Goal: Task Accomplishment & Management: Use online tool/utility

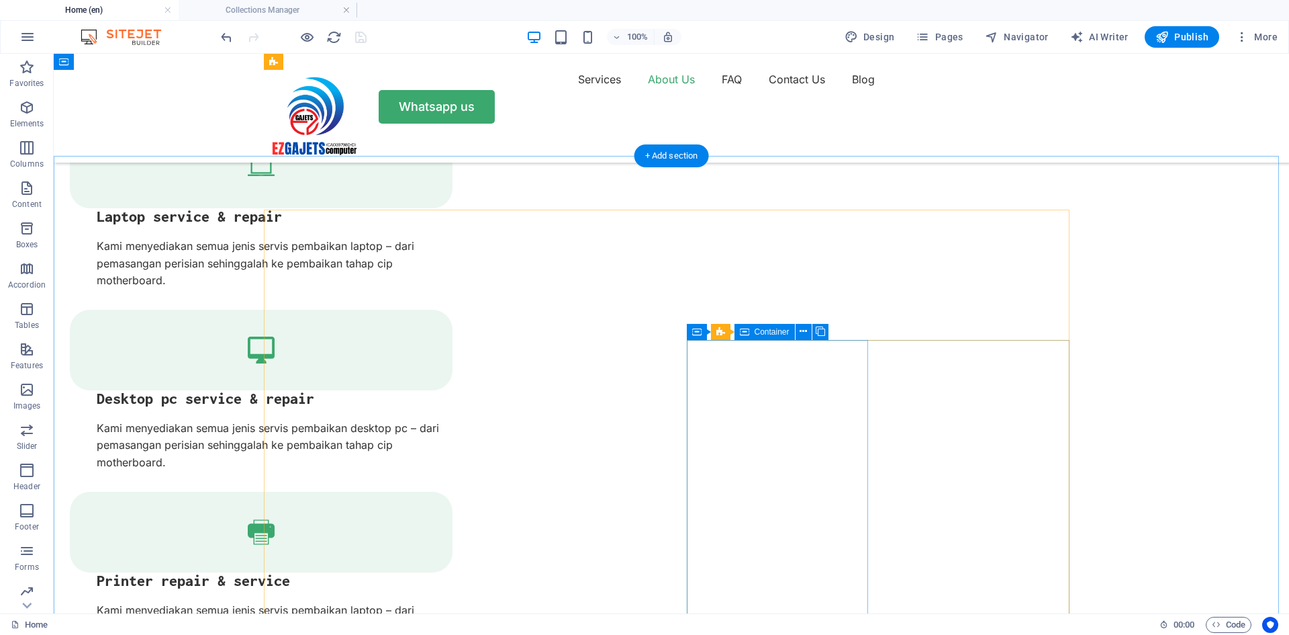
scroll to position [1811, 0]
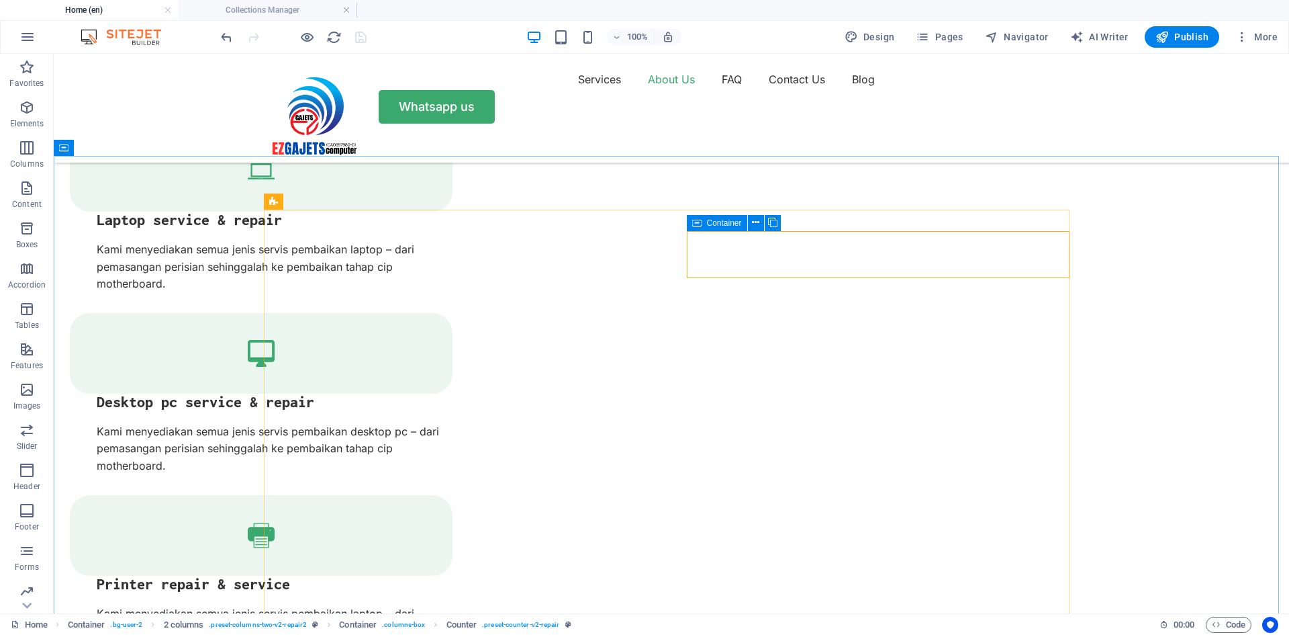
click at [720, 222] on span "Container" at bounding box center [724, 223] width 35 height 8
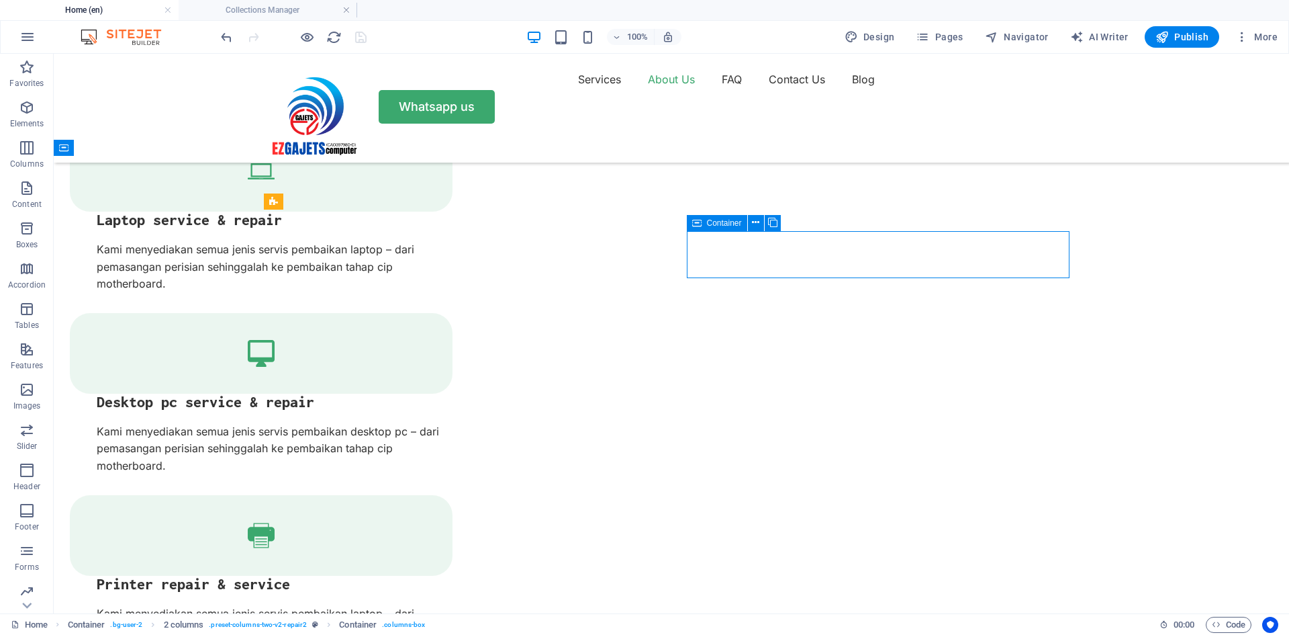
click at [720, 222] on span "Container" at bounding box center [724, 223] width 35 height 8
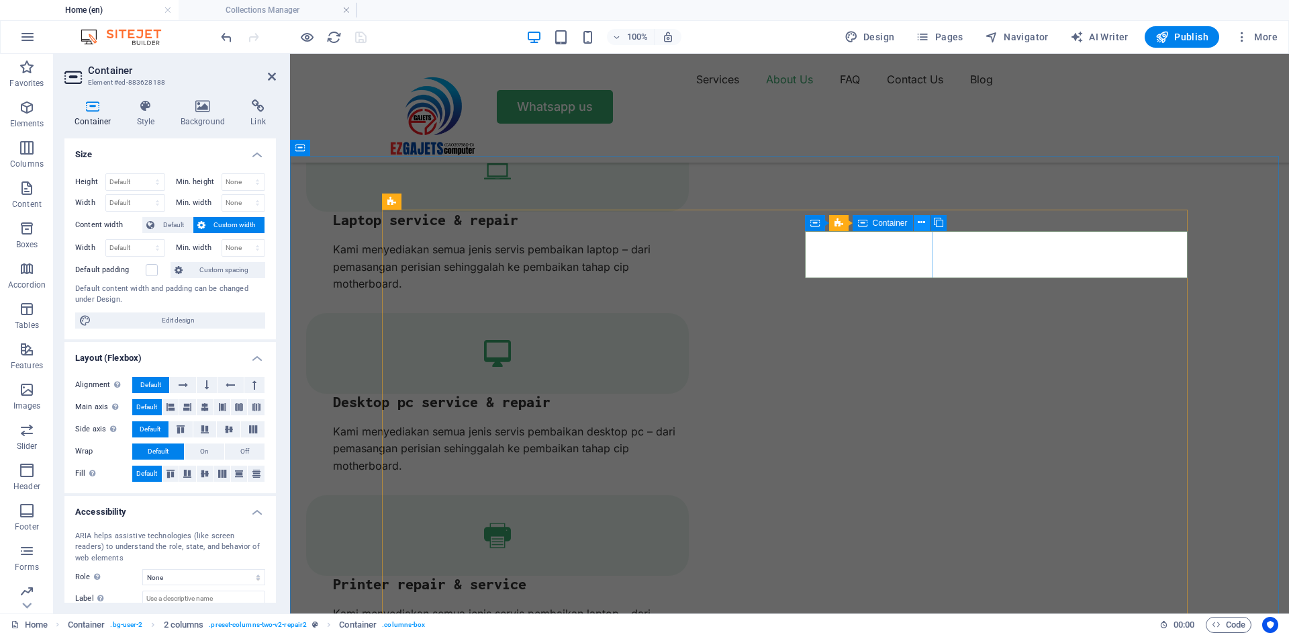
click at [922, 222] on icon at bounding box center [921, 223] width 7 height 14
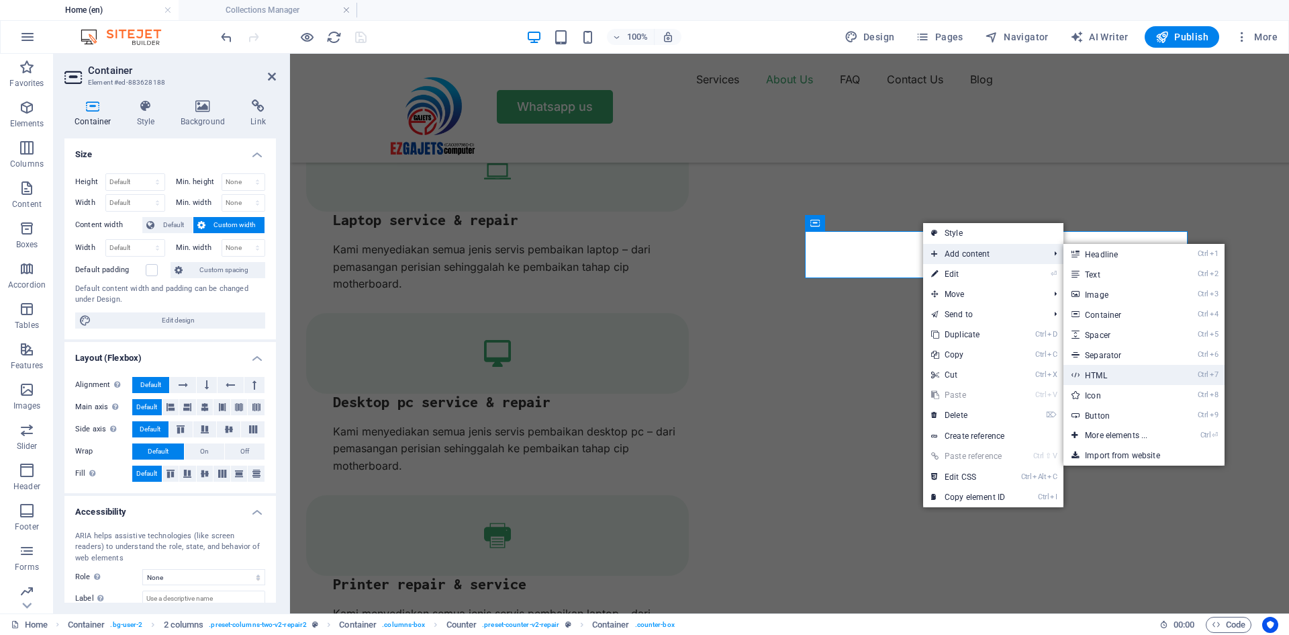
click at [1110, 379] on link "Ctrl 7 HTML" at bounding box center [1119, 375] width 111 height 20
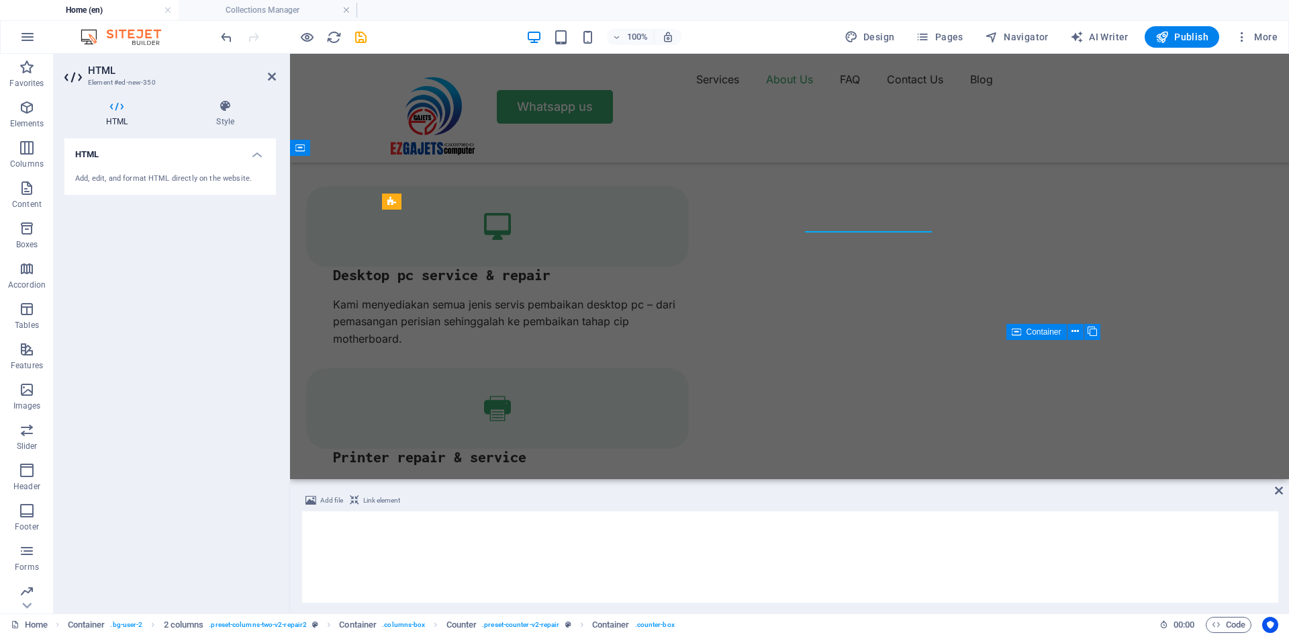
scroll to position [1684, 0]
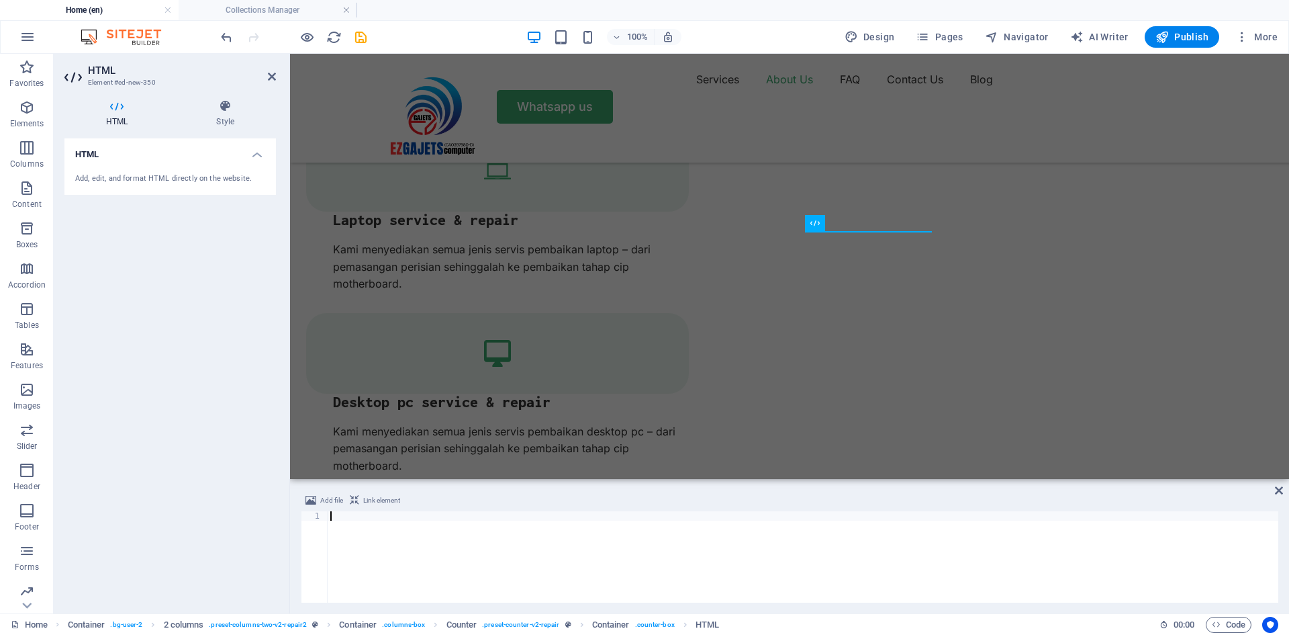
click at [122, 106] on icon at bounding box center [116, 105] width 105 height 13
click at [229, 104] on icon at bounding box center [225, 105] width 101 height 13
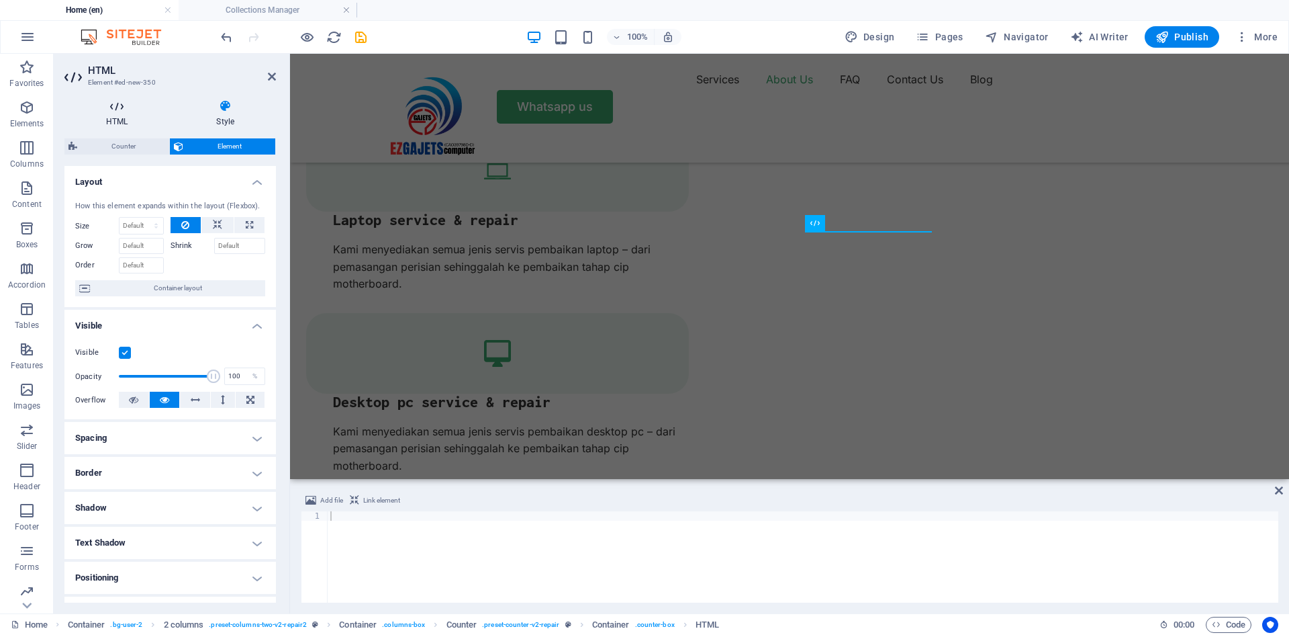
click at [106, 112] on icon at bounding box center [116, 105] width 105 height 13
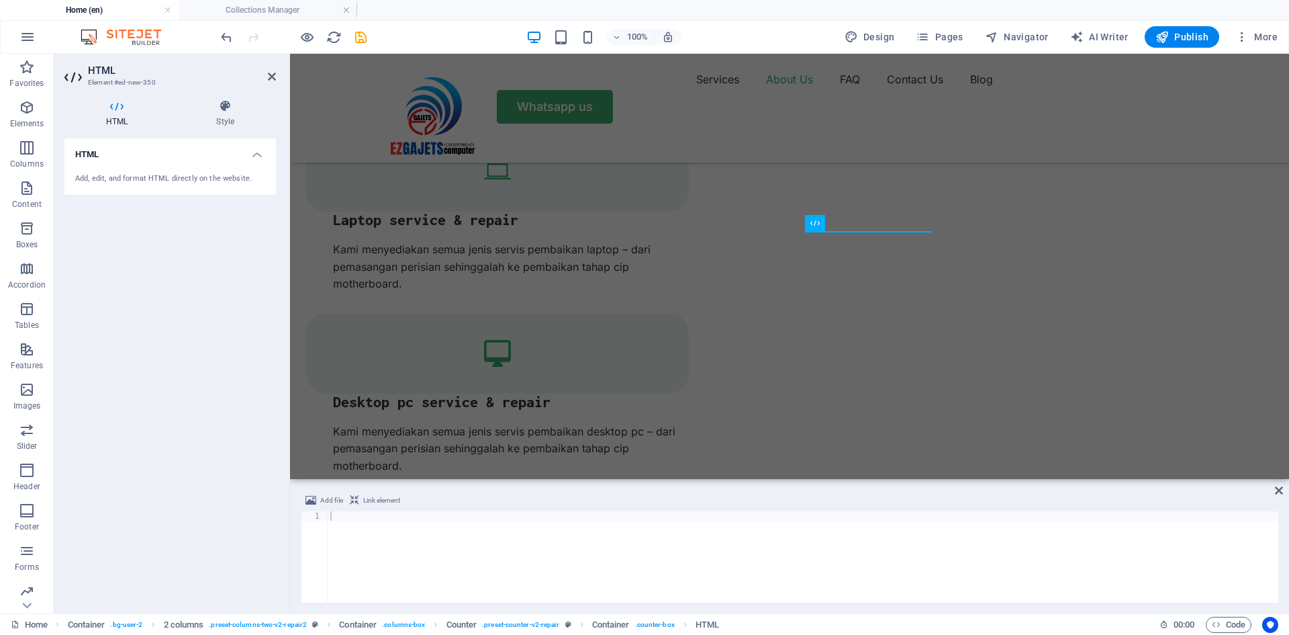
click at [135, 173] on div "Add, edit, and format HTML directly on the website." at bounding box center [170, 178] width 190 height 11
click at [150, 183] on div "Add, edit, and format HTML directly on the website." at bounding box center [170, 178] width 190 height 11
click at [201, 184] on div "Add, edit, and format HTML directly on the website." at bounding box center [170, 178] width 190 height 11
click at [260, 154] on h4 "HTML" at bounding box center [170, 150] width 212 height 24
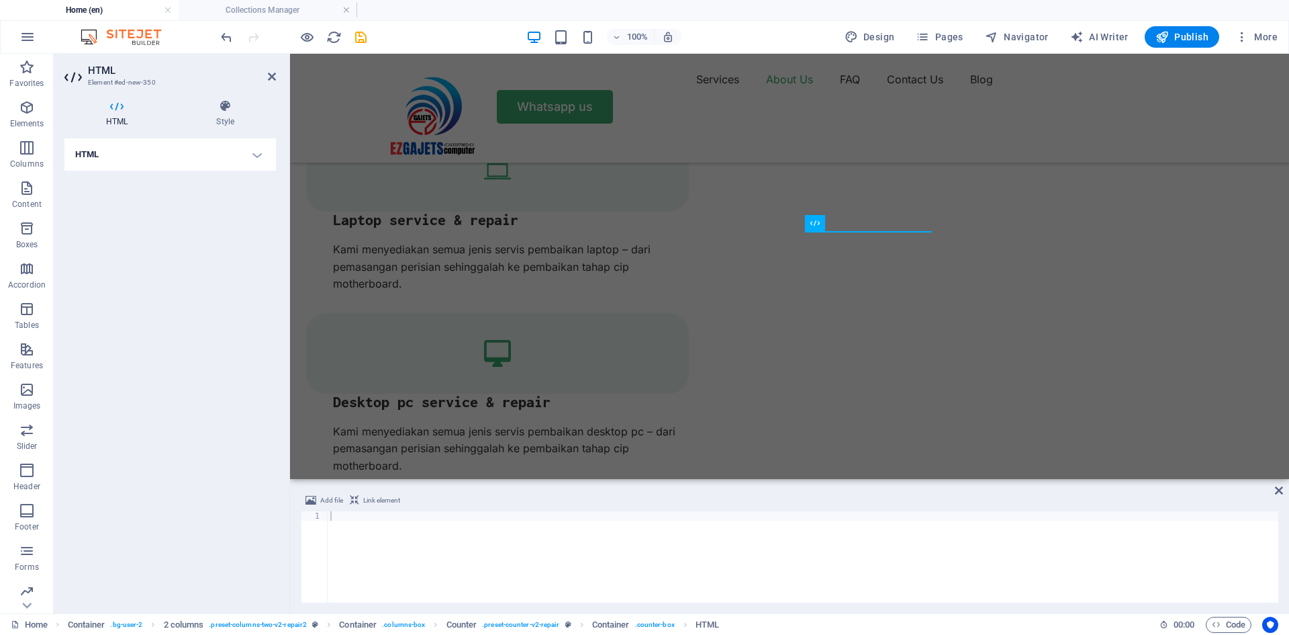
click at [260, 155] on h4 "HTML" at bounding box center [170, 154] width 212 height 32
click at [270, 69] on h2 "HTML" at bounding box center [182, 70] width 188 height 12
click at [271, 75] on icon at bounding box center [272, 76] width 8 height 11
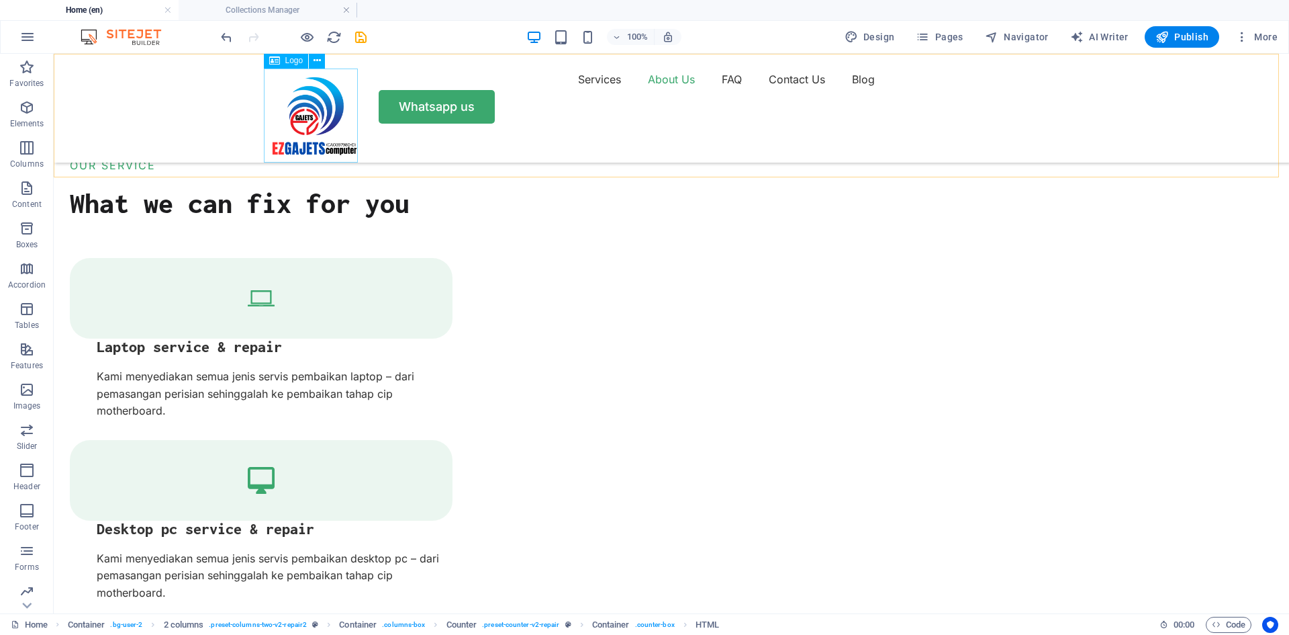
scroll to position [1811, 0]
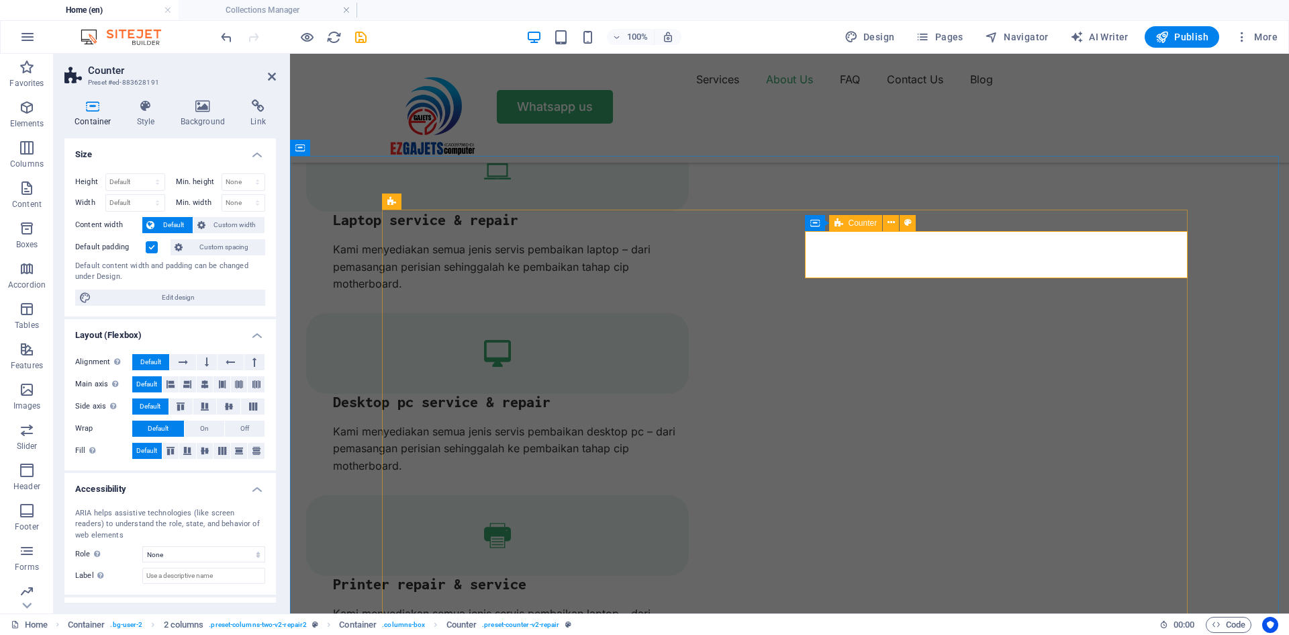
click at [253, 109] on icon at bounding box center [258, 105] width 36 height 13
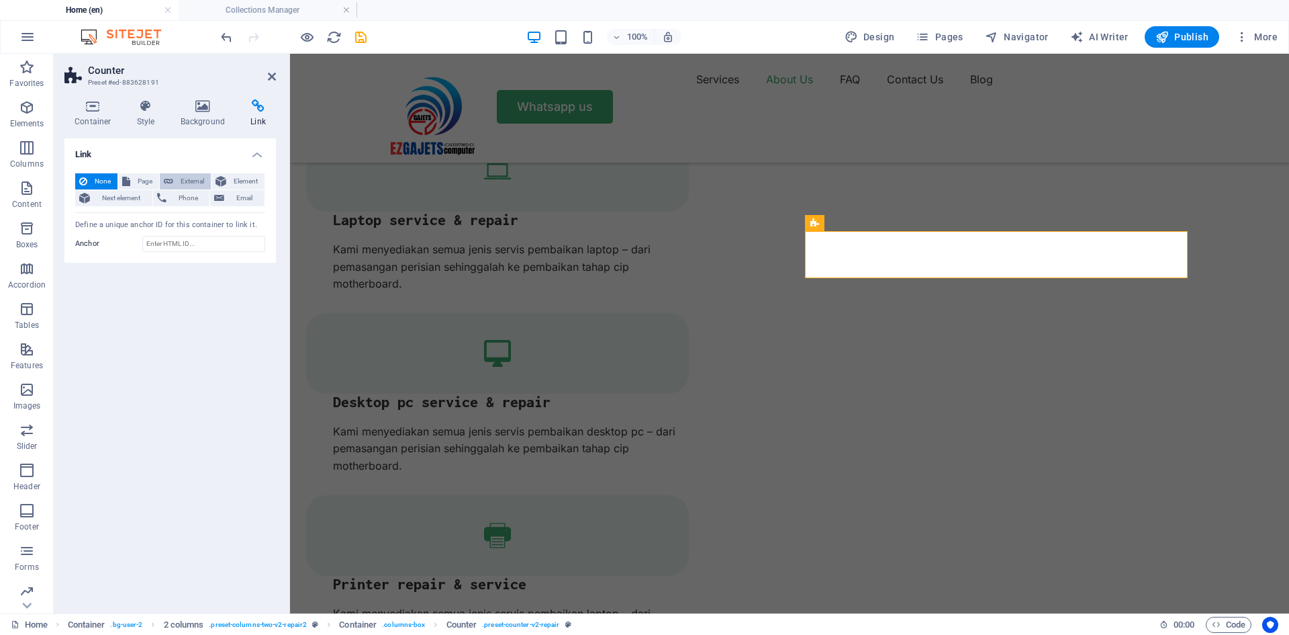
click at [191, 179] on span "External" at bounding box center [192, 181] width 30 height 16
select select "blank"
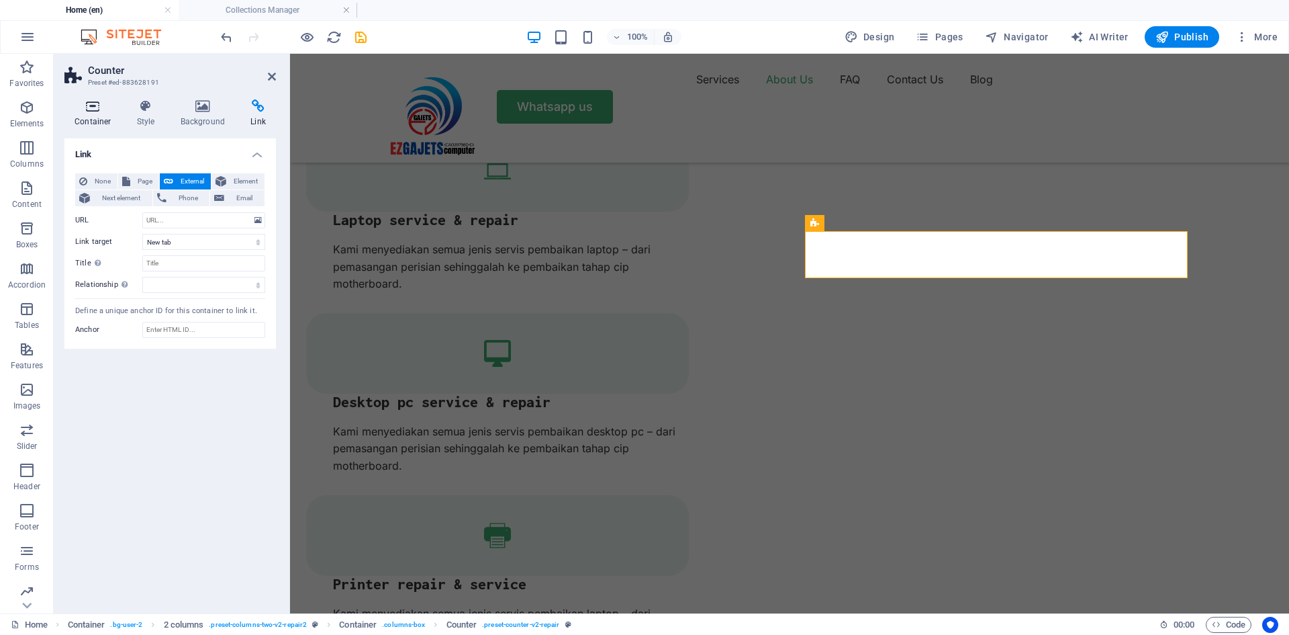
click at [95, 110] on icon at bounding box center [92, 105] width 57 height 13
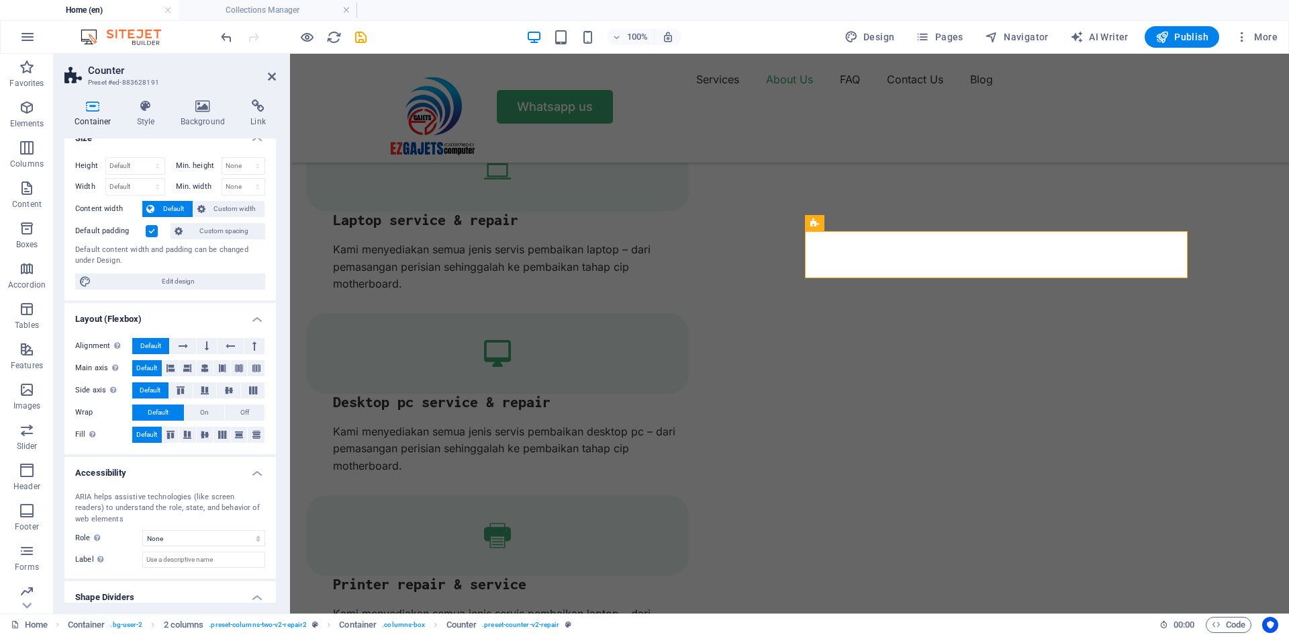
scroll to position [0, 0]
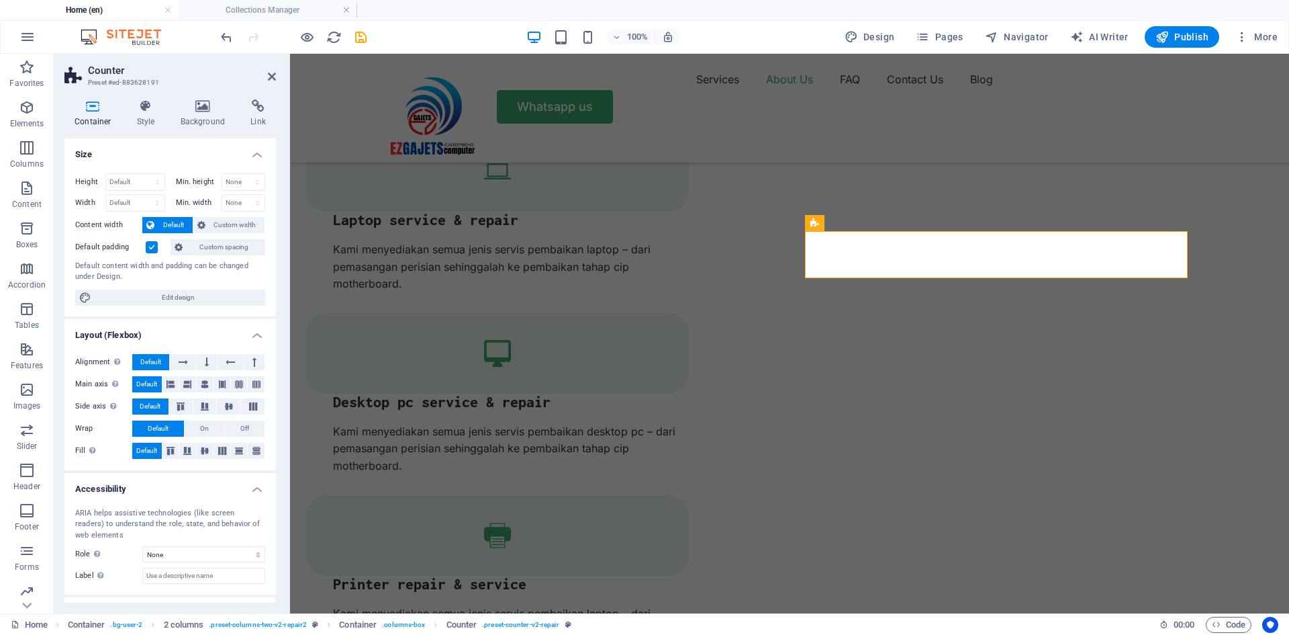
click at [277, 77] on aside "Counter Preset #ed-883628191 Container Style Background Link Size Height Defaul…" at bounding box center [172, 333] width 236 height 559
drag, startPoint x: 272, startPoint y: 73, endPoint x: 218, endPoint y: 22, distance: 73.6
click at [272, 73] on icon at bounding box center [272, 76] width 8 height 11
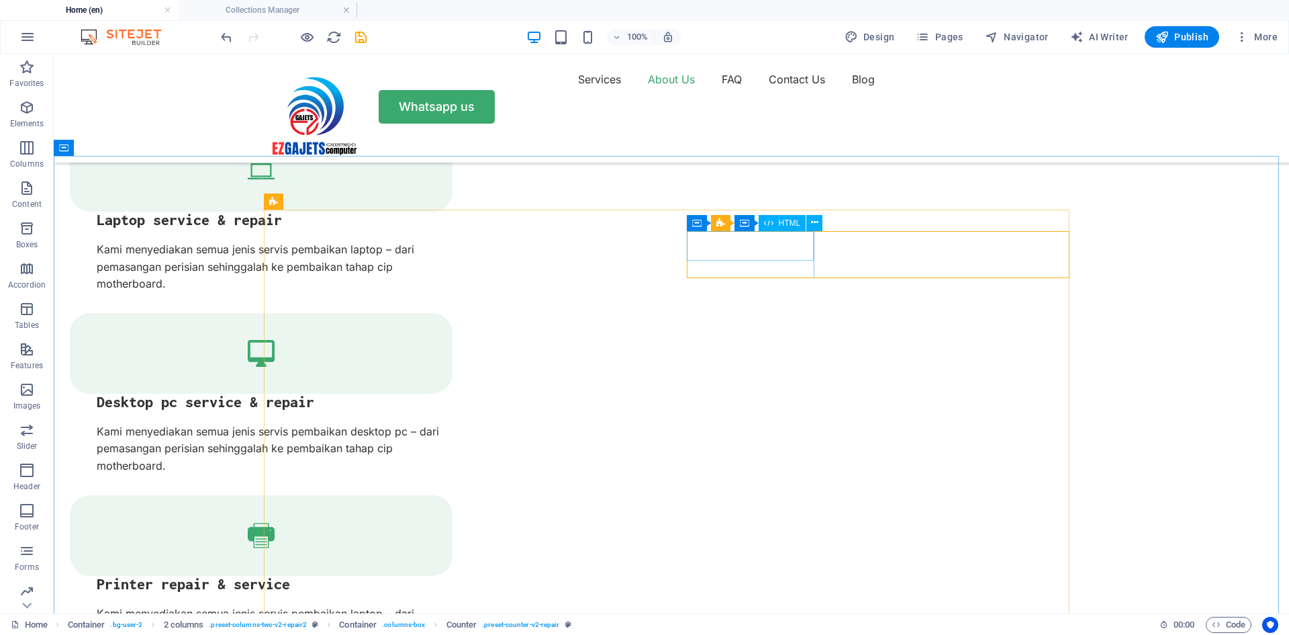
click at [784, 222] on span "HTML" at bounding box center [790, 223] width 22 height 8
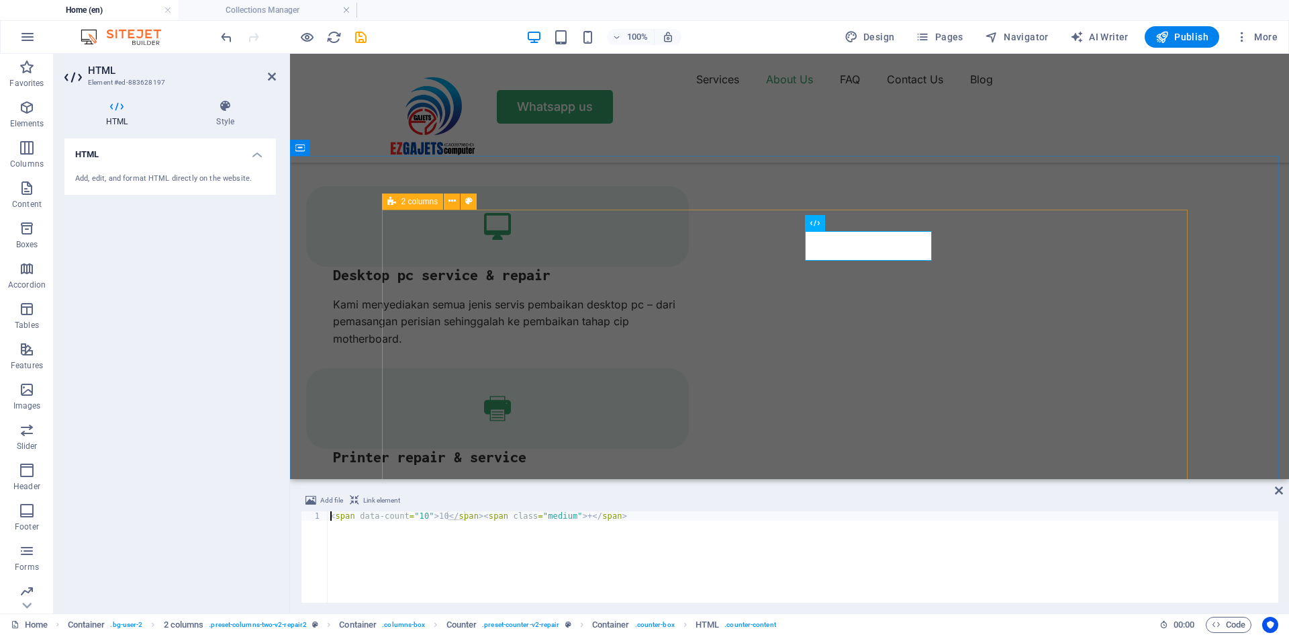
scroll to position [1684, 0]
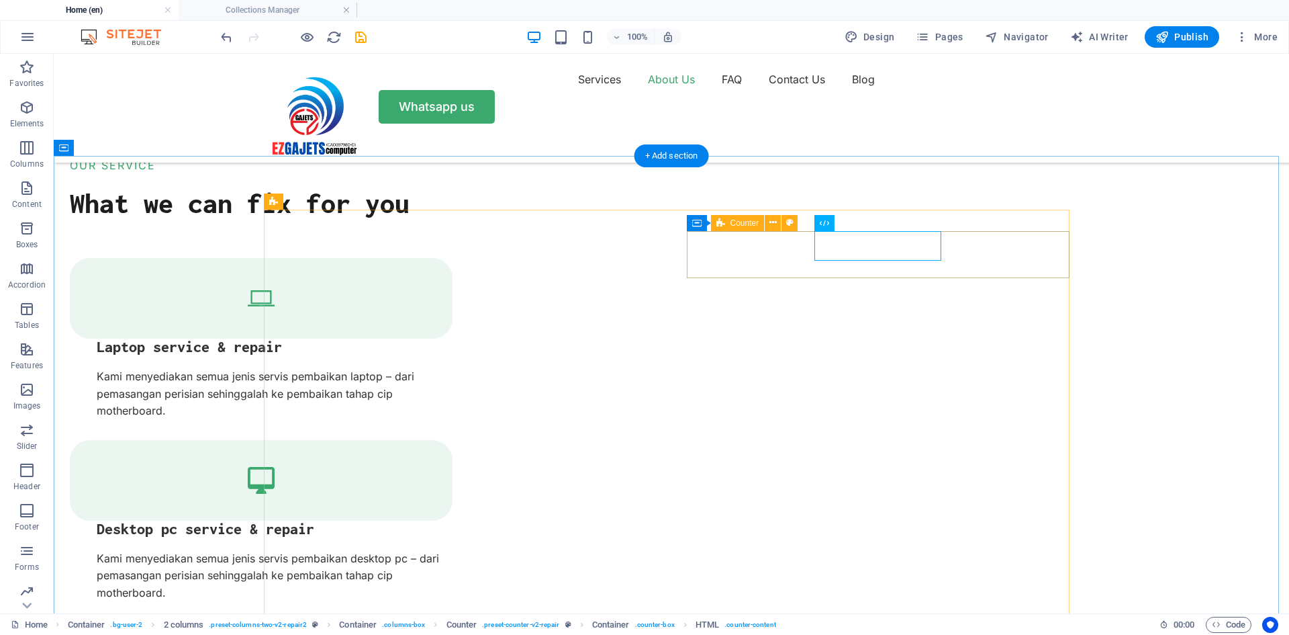
scroll to position [1811, 0]
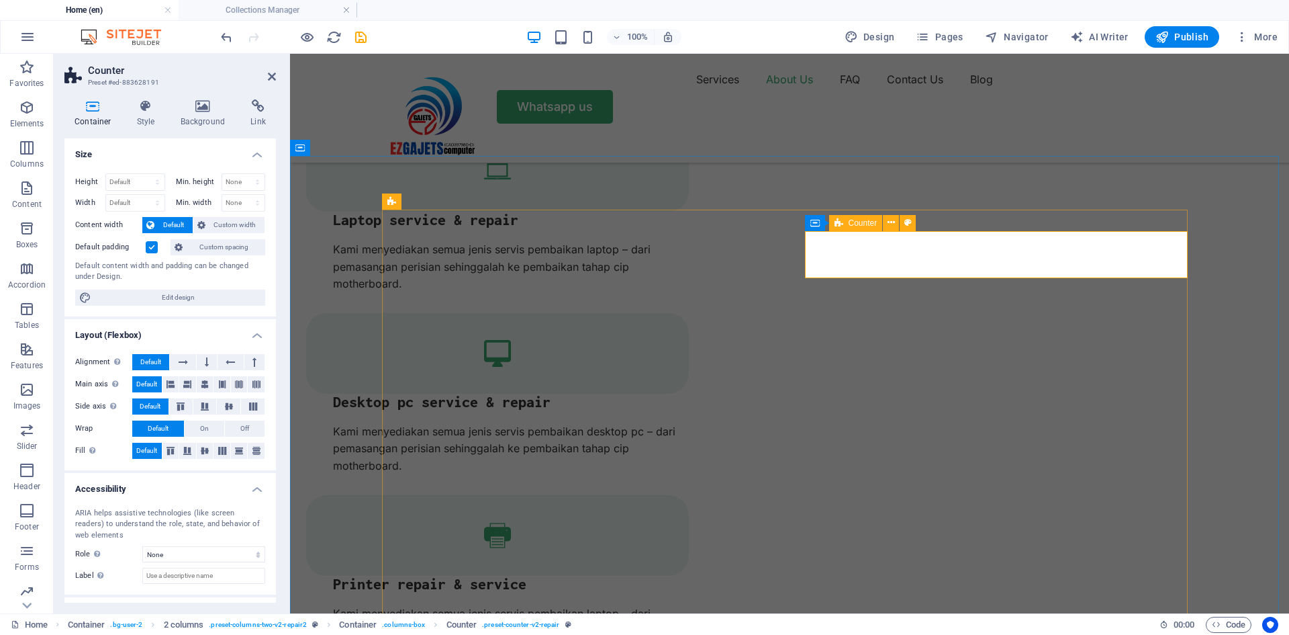
click at [891, 222] on icon at bounding box center [891, 223] width 7 height 14
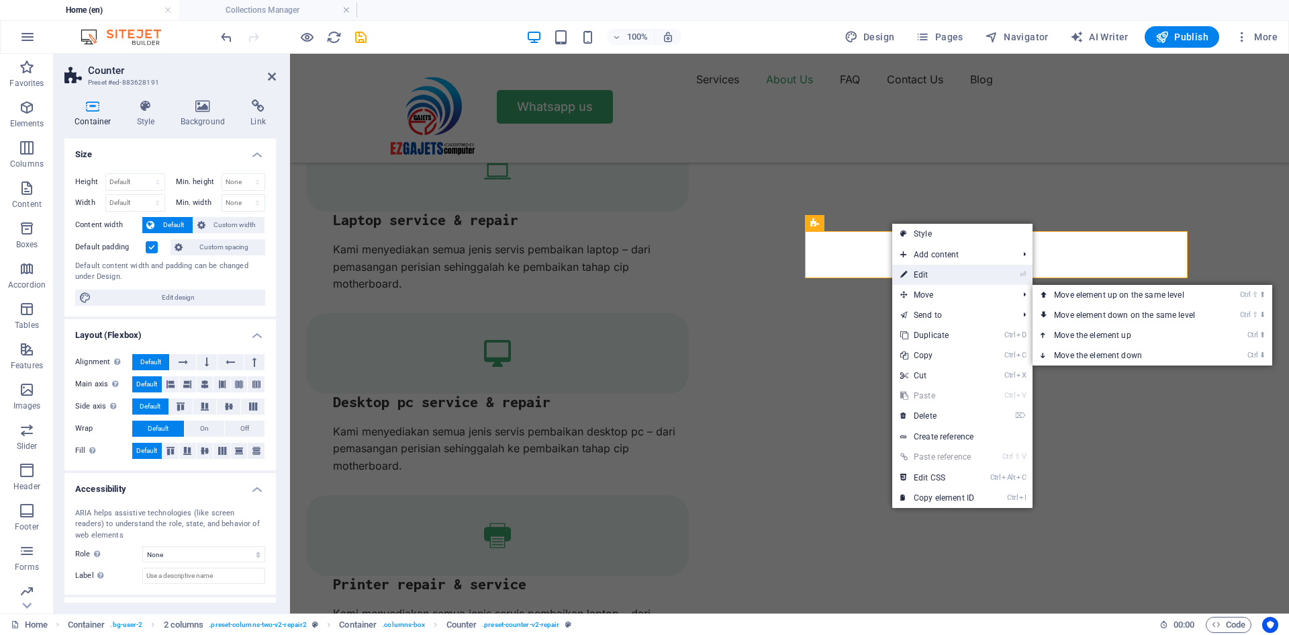
click at [959, 265] on link "⏎ Edit" at bounding box center [938, 275] width 90 height 20
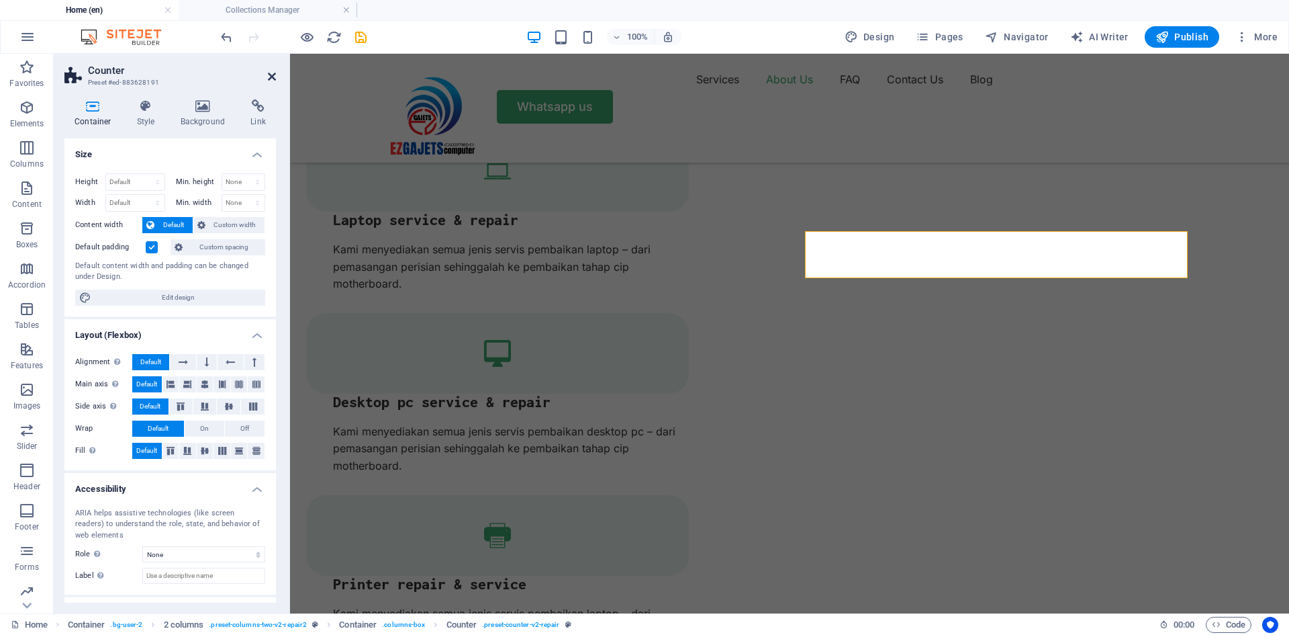
click at [273, 78] on icon at bounding box center [272, 76] width 8 height 11
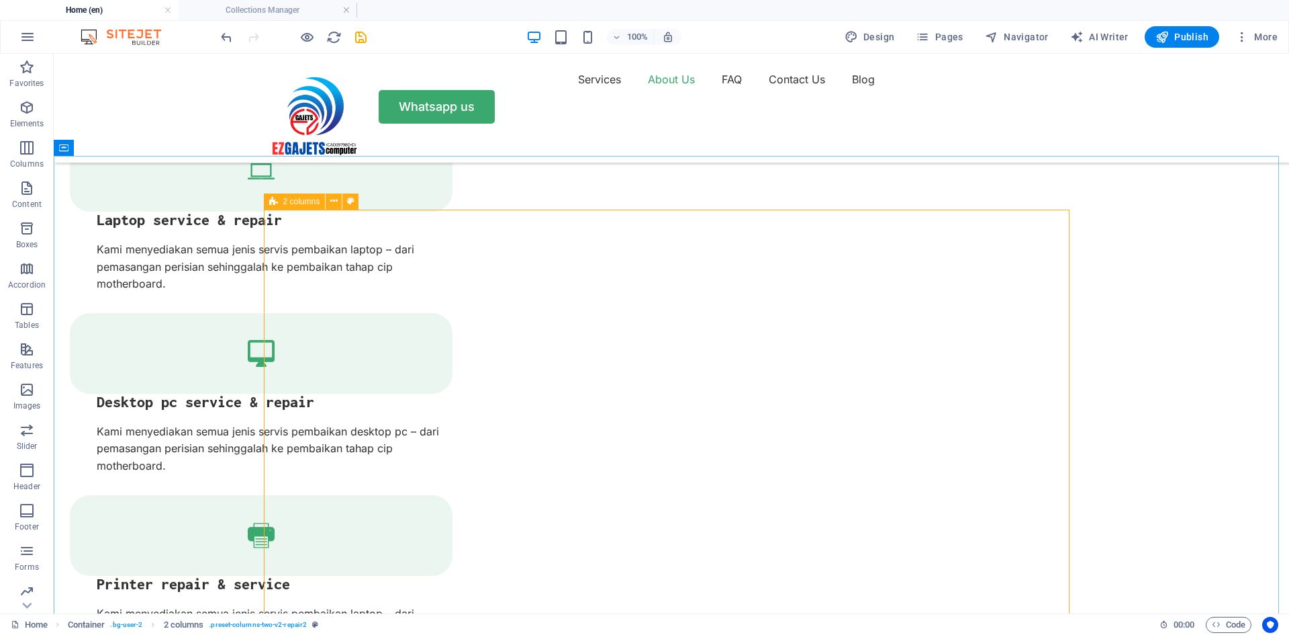
click at [287, 203] on span "2 columns" at bounding box center [301, 201] width 37 height 8
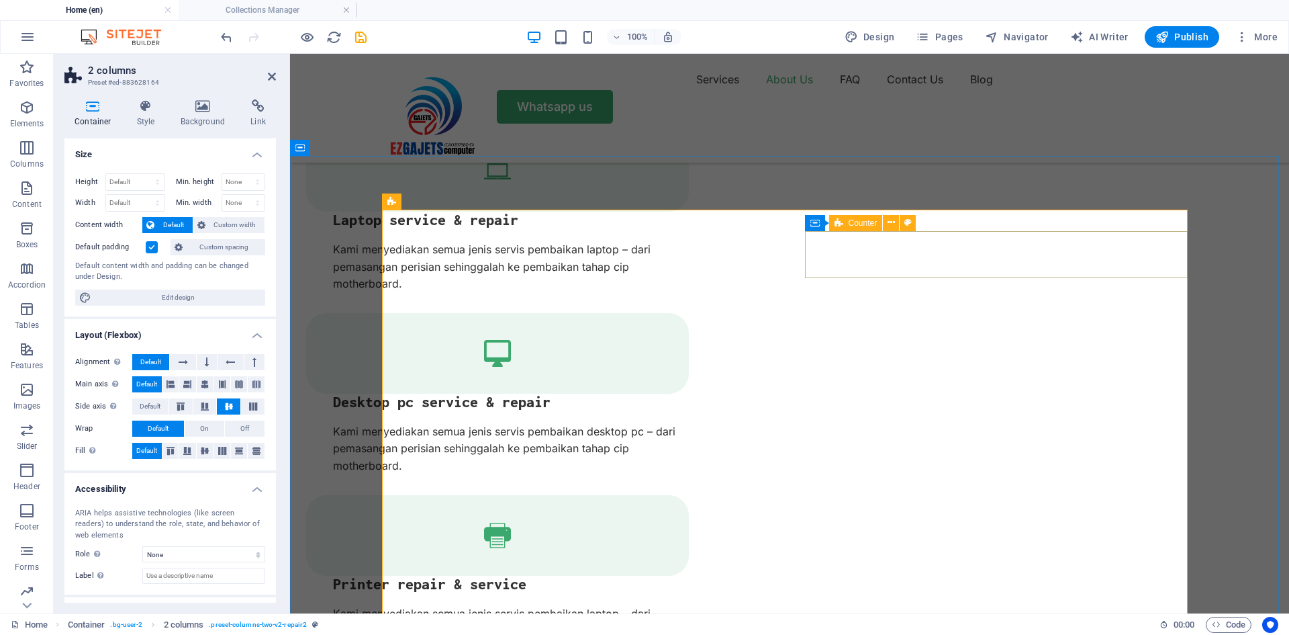
click at [30, 191] on icon "button" at bounding box center [27, 188] width 16 height 16
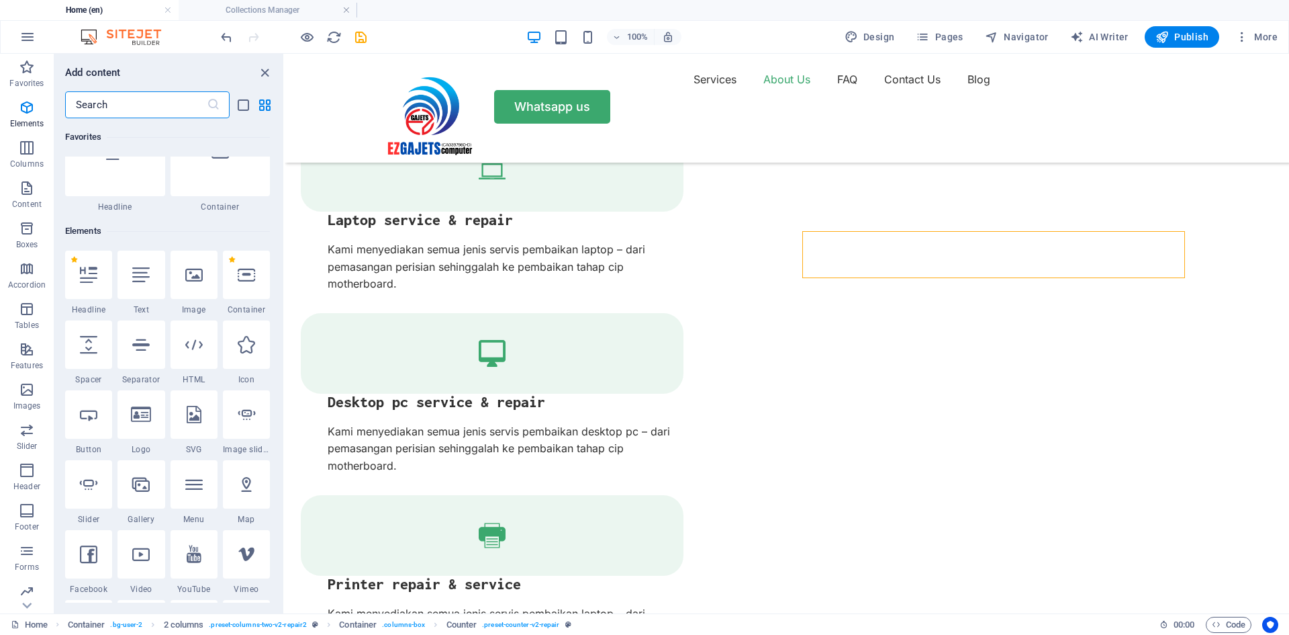
scroll to position [0, 0]
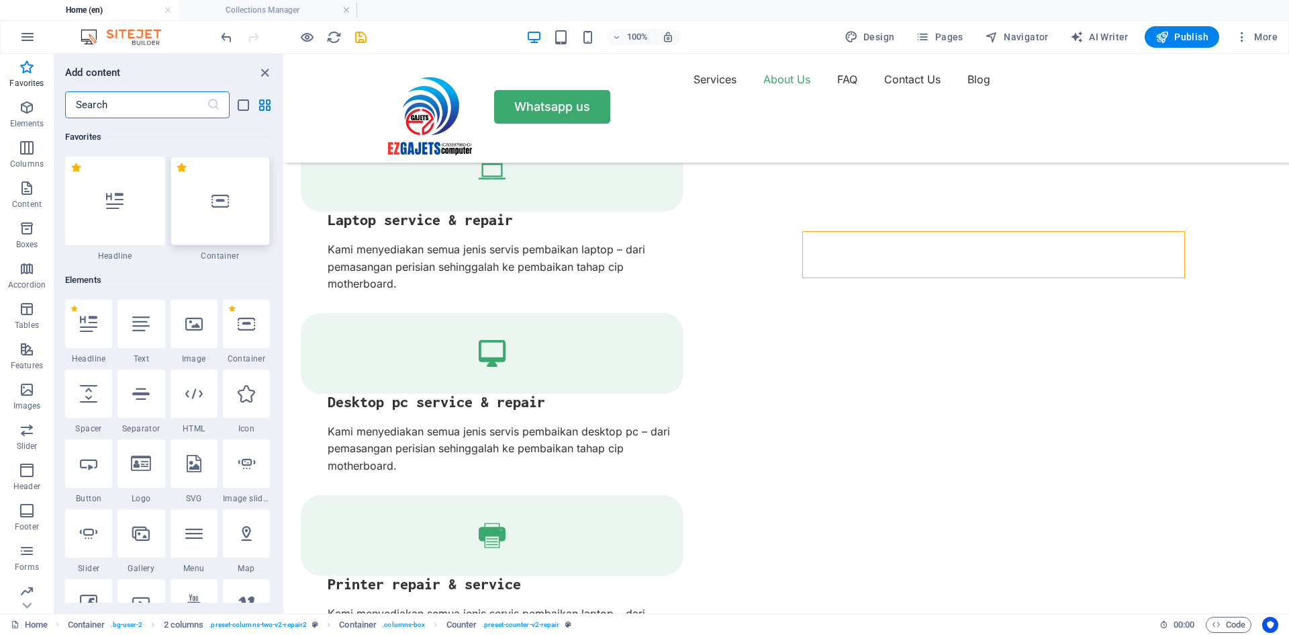
click at [218, 208] on icon at bounding box center [220, 200] width 17 height 17
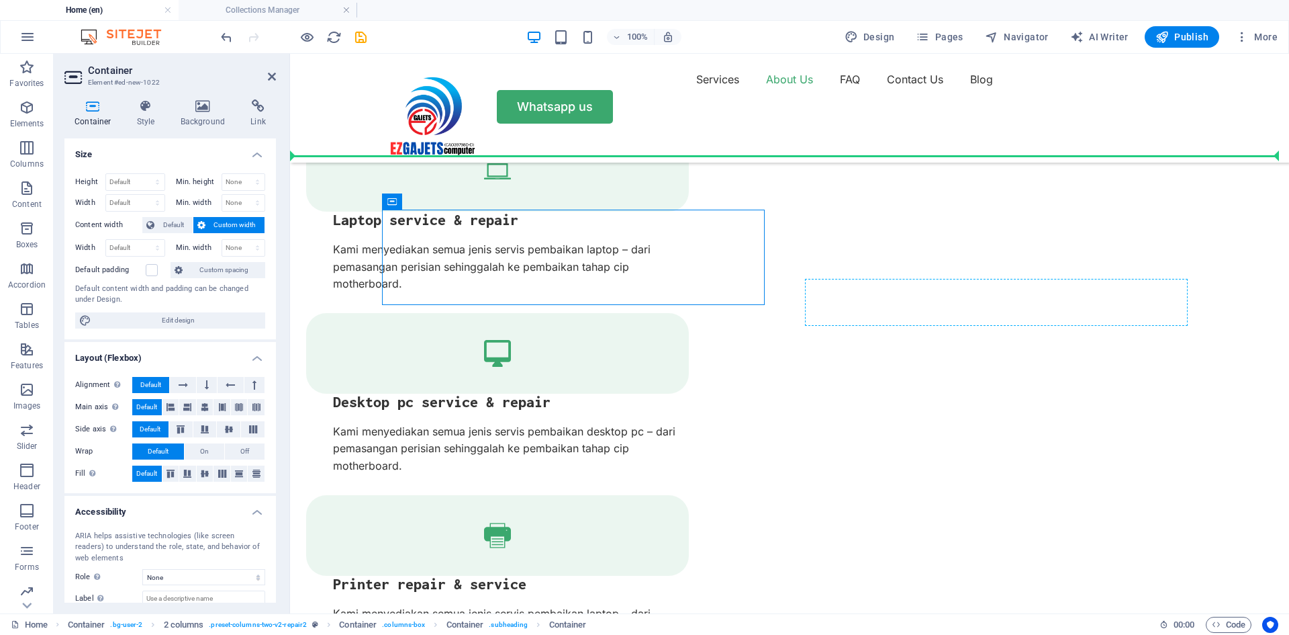
drag, startPoint x: 440, startPoint y: 239, endPoint x: 1089, endPoint y: 294, distance: 651.1
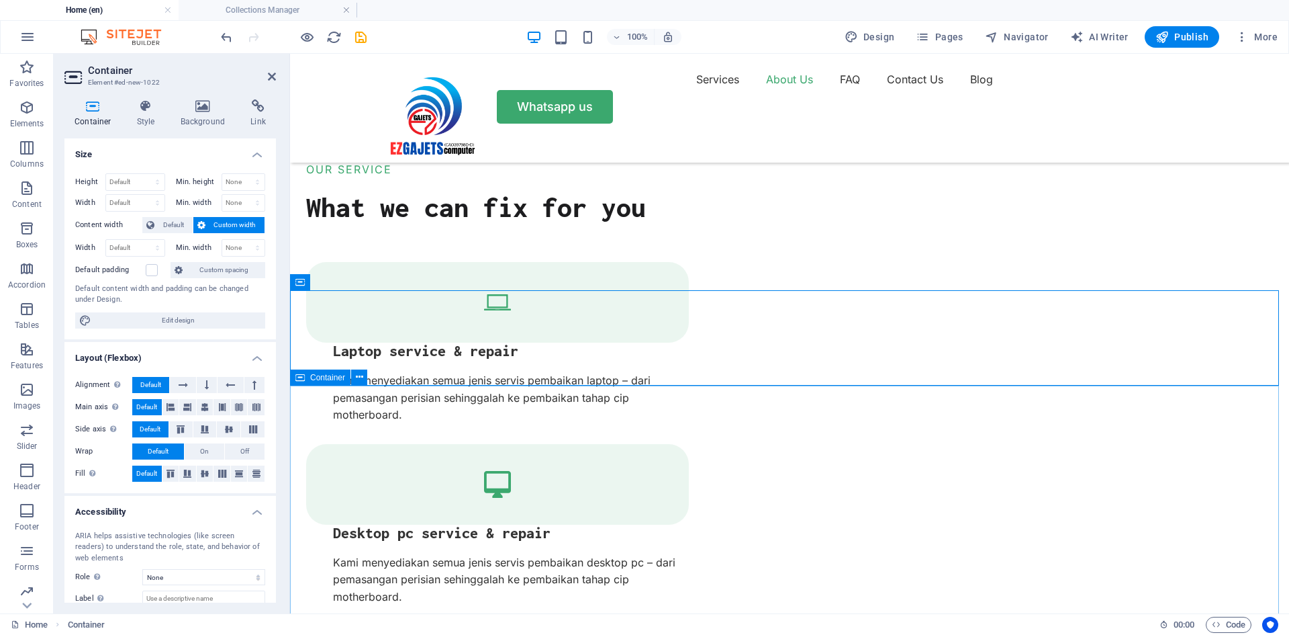
scroll to position [1676, 0]
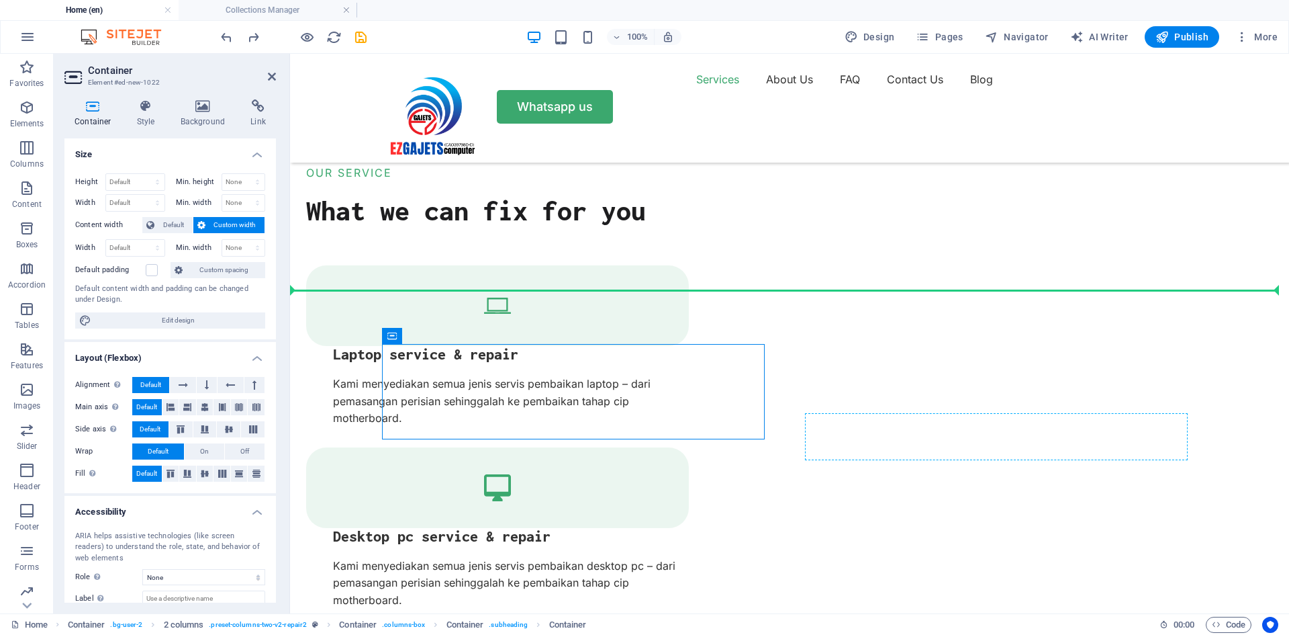
drag, startPoint x: 713, startPoint y: 393, endPoint x: 1122, endPoint y: 457, distance: 414.7
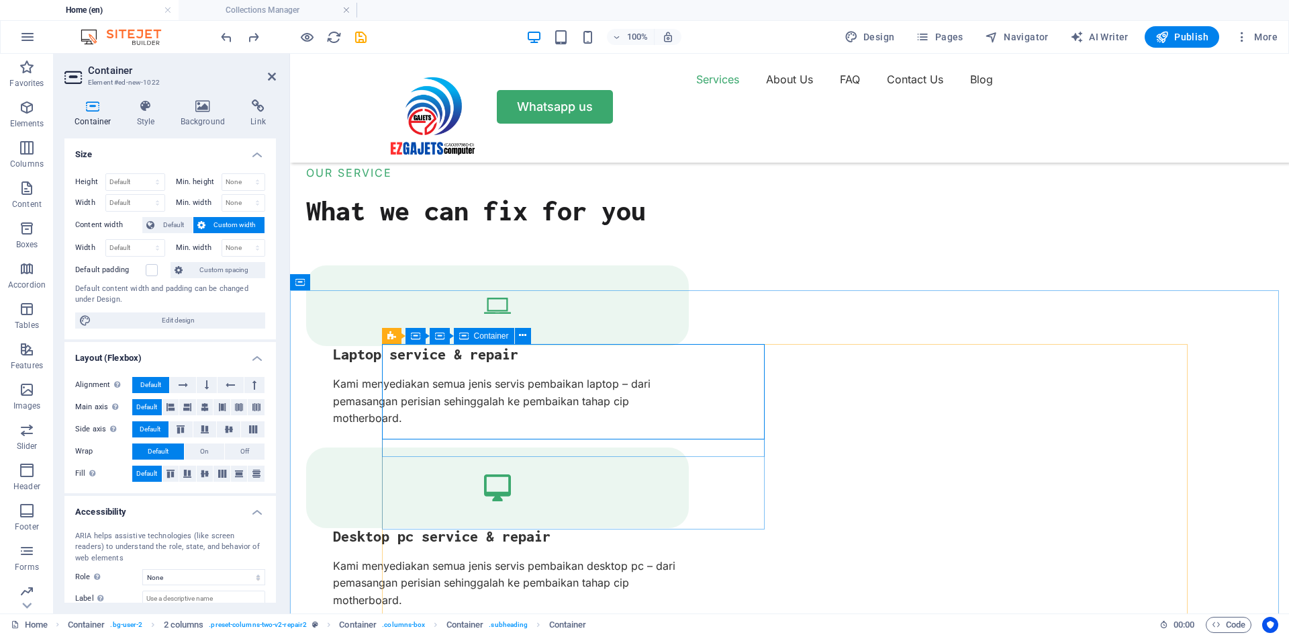
click at [521, 331] on icon at bounding box center [522, 335] width 7 height 14
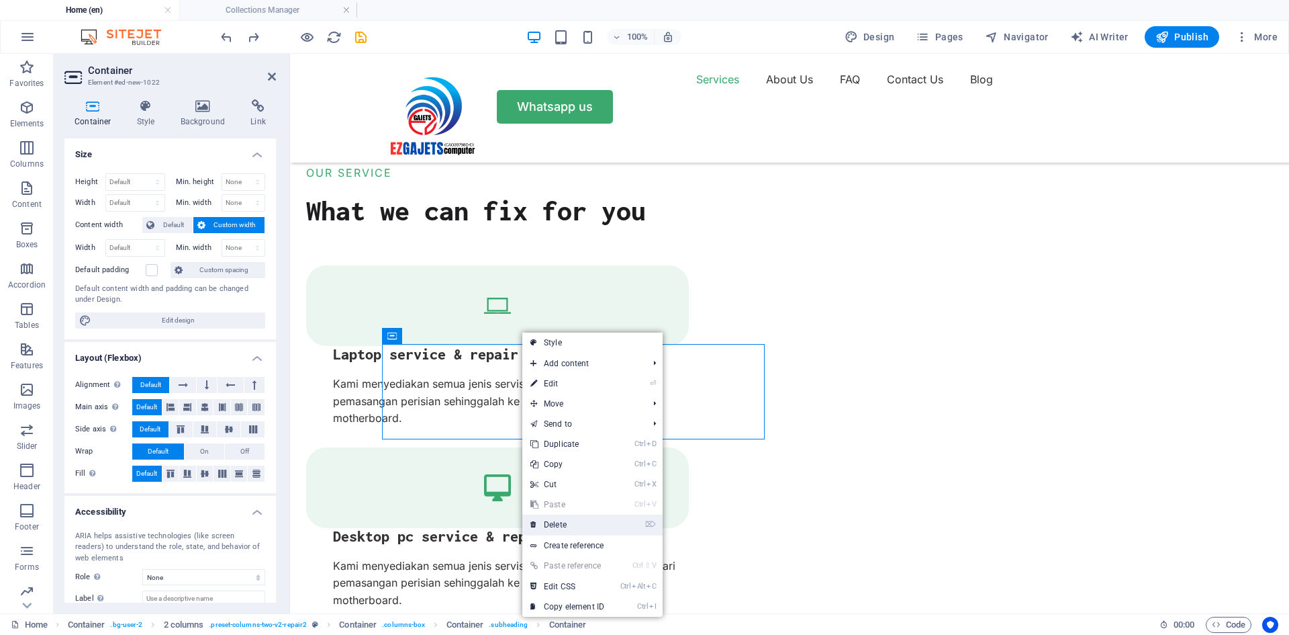
click at [561, 519] on link "⌦ Delete" at bounding box center [567, 524] width 90 height 20
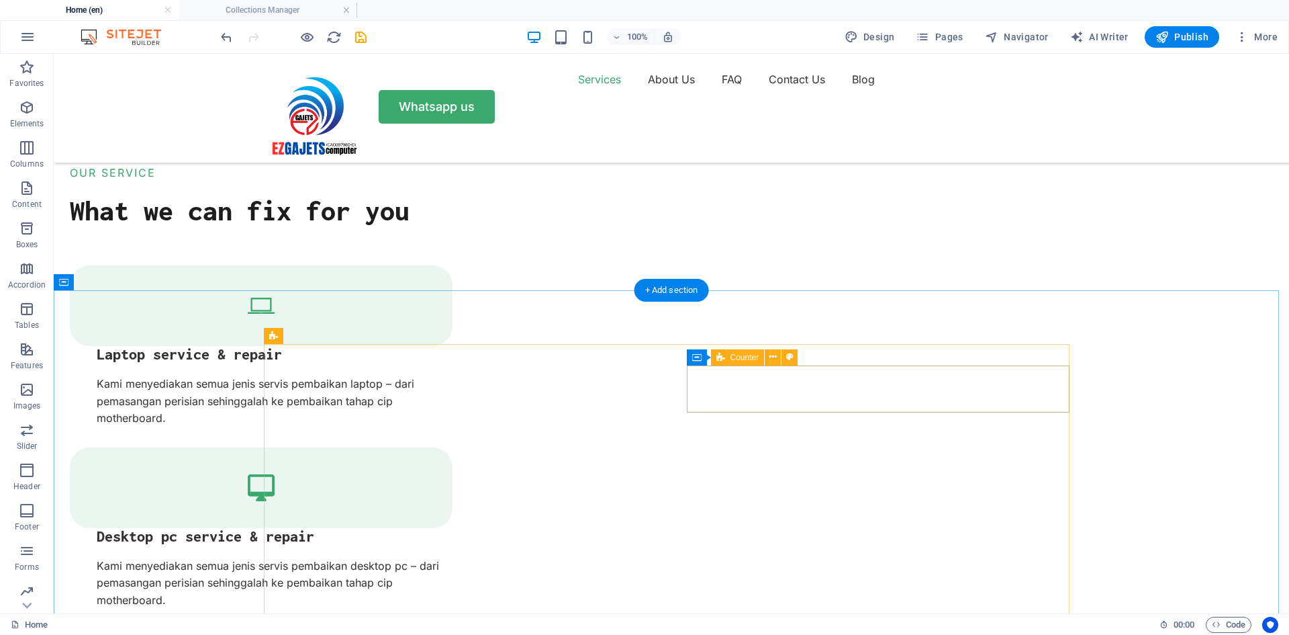
click at [737, 355] on span "Counter" at bounding box center [745, 357] width 29 height 8
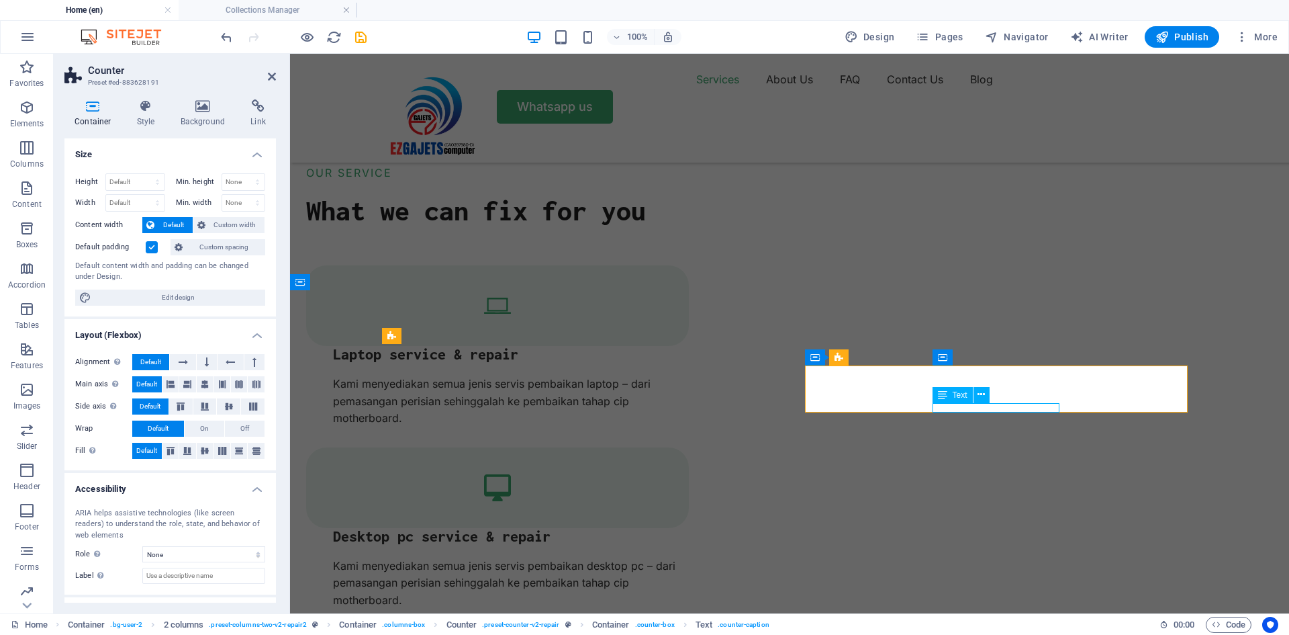
click at [981, 393] on icon at bounding box center [981, 395] width 7 height 14
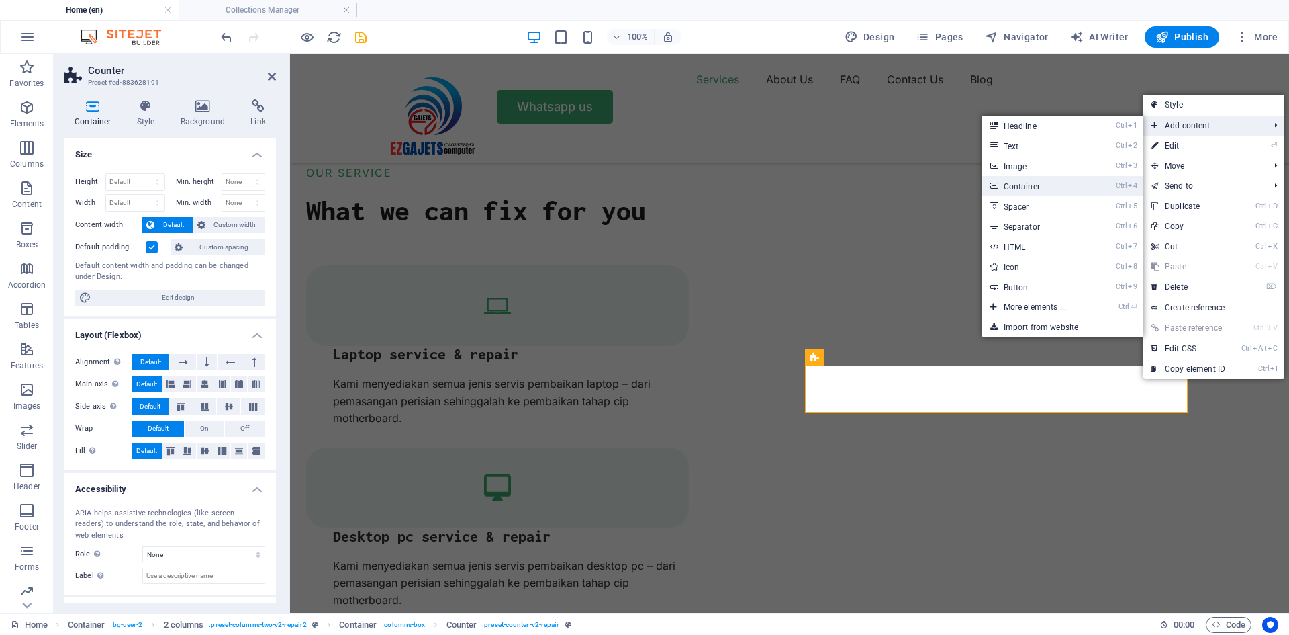
click at [1031, 187] on link "Ctrl 4 Container" at bounding box center [1038, 186] width 111 height 20
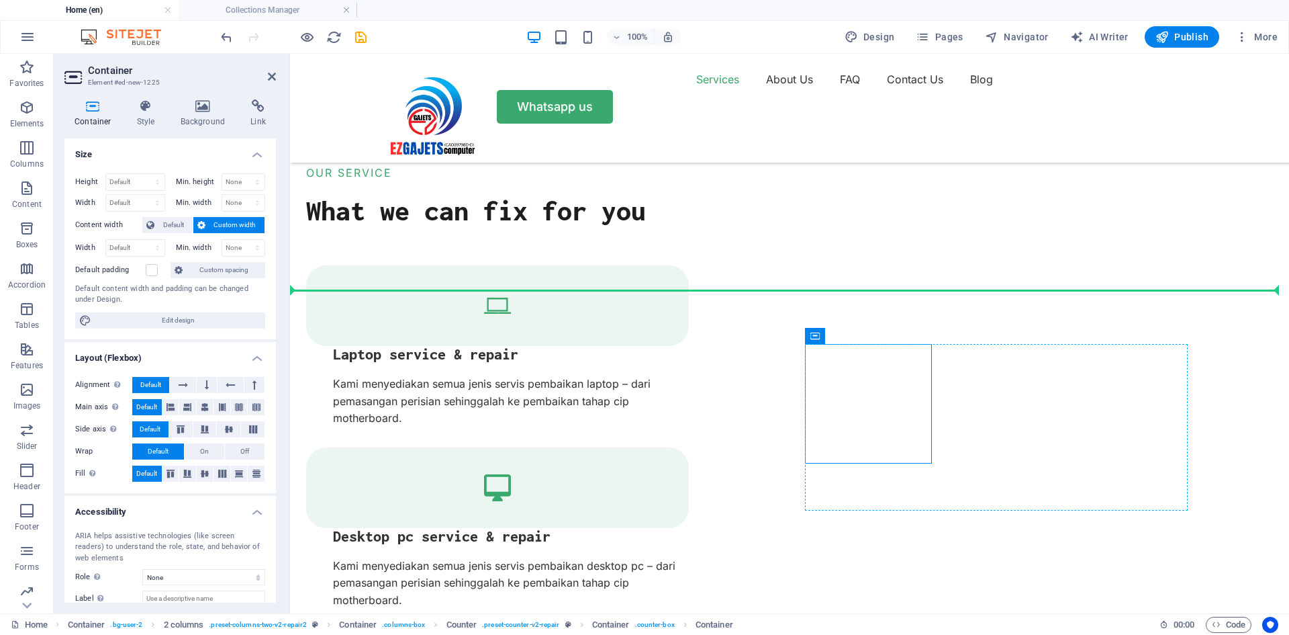
drag, startPoint x: 889, startPoint y: 385, endPoint x: 1120, endPoint y: 410, distance: 232.3
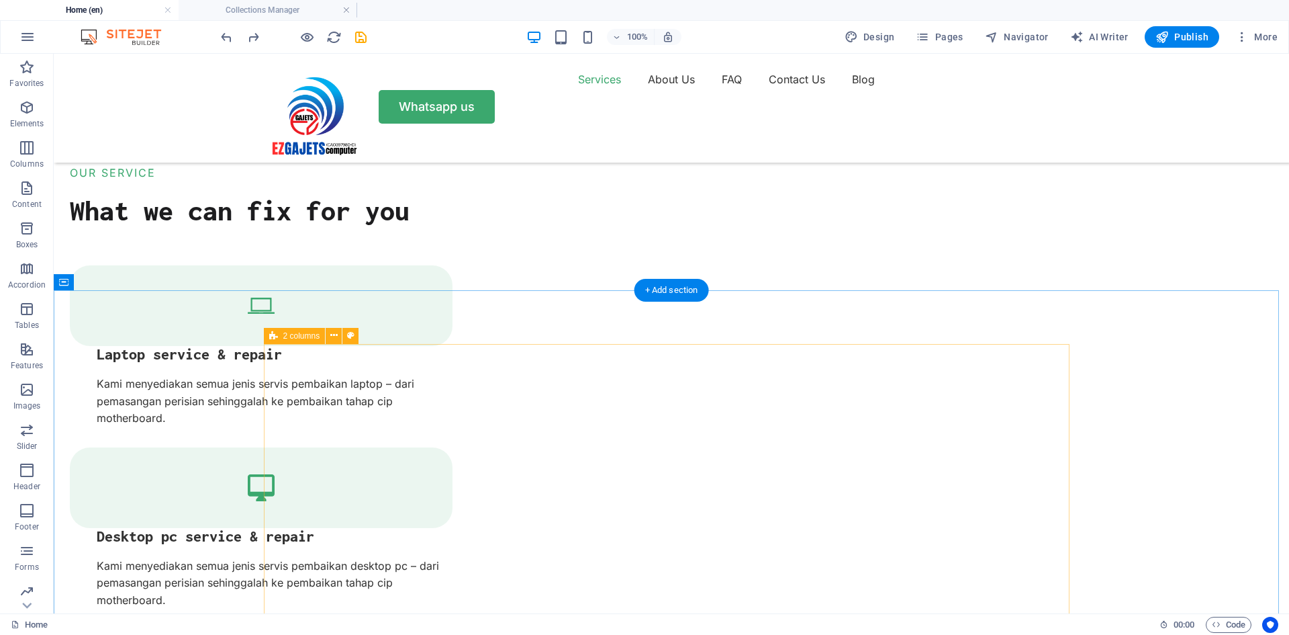
click at [29, 105] on icon "button" at bounding box center [27, 107] width 16 height 16
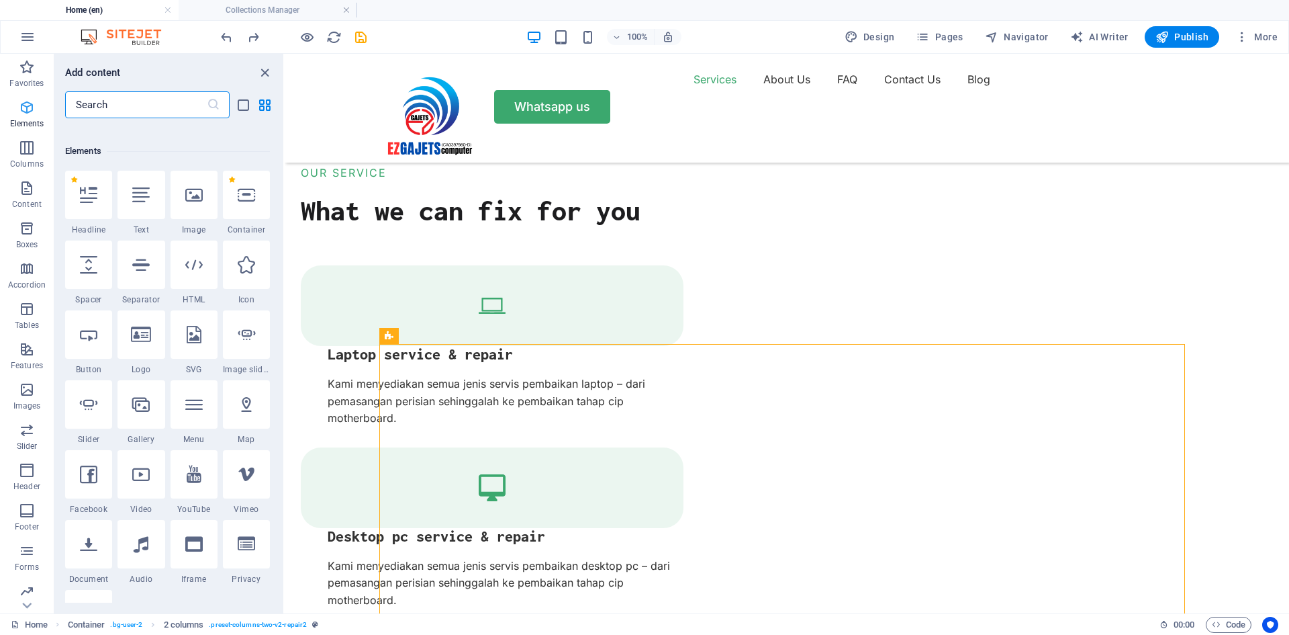
scroll to position [143, 0]
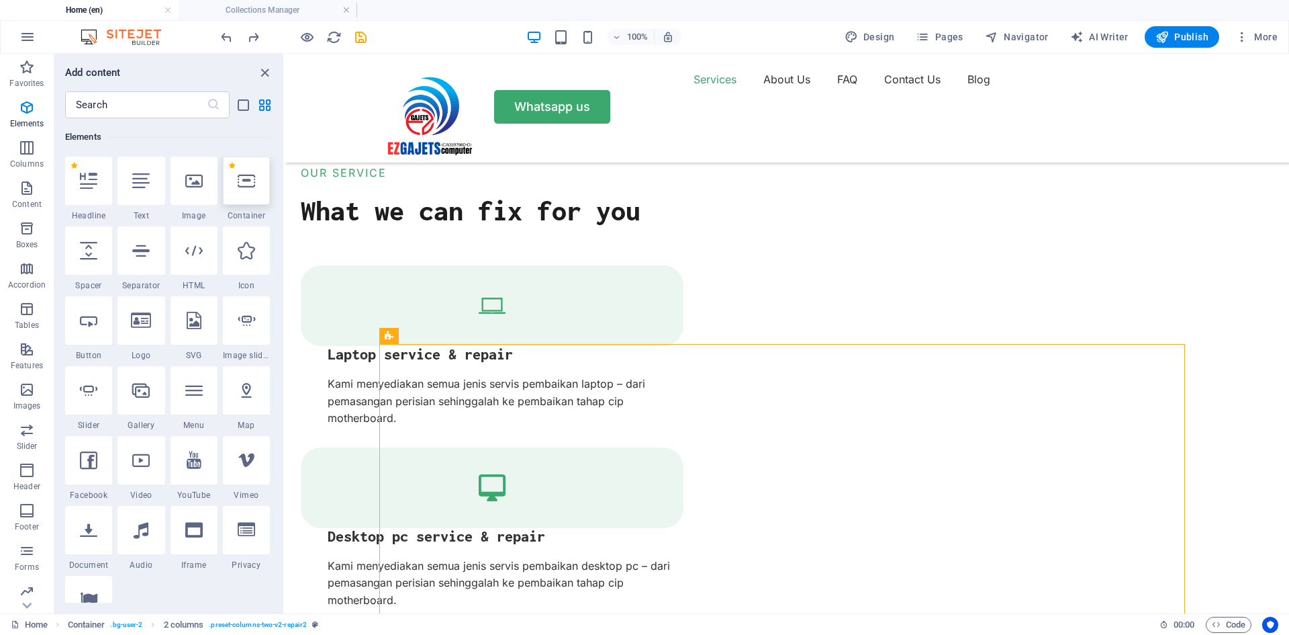
click at [246, 190] on div at bounding box center [246, 180] width 47 height 48
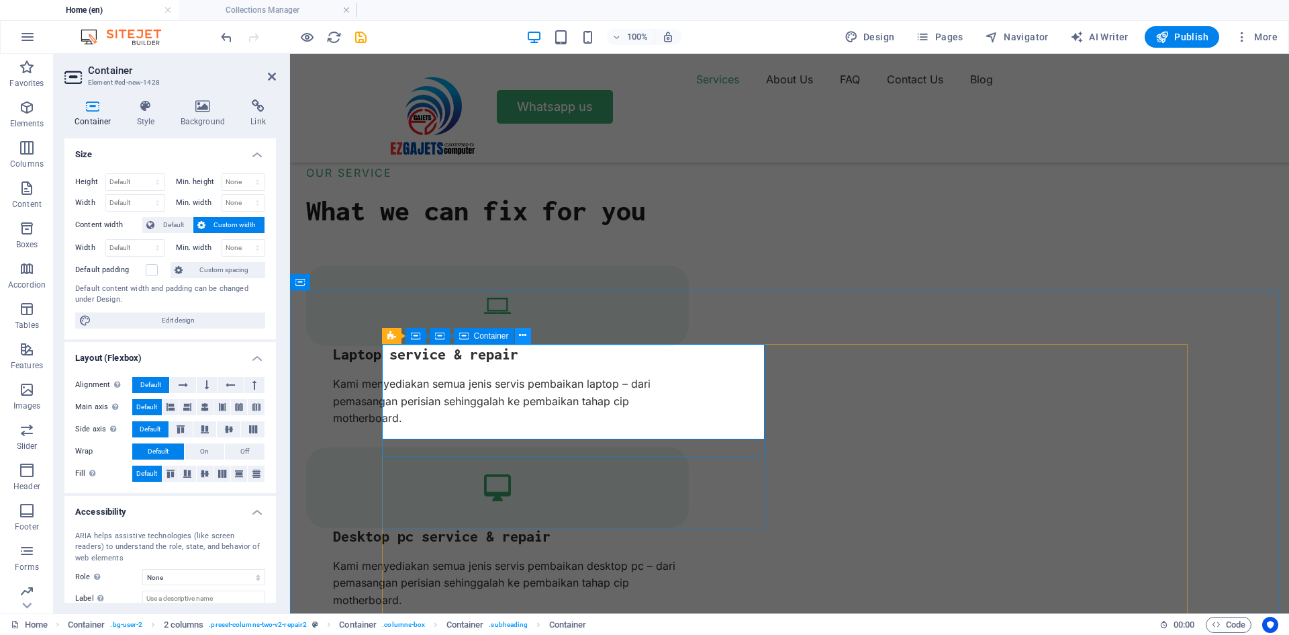
click at [522, 335] on icon at bounding box center [522, 335] width 7 height 14
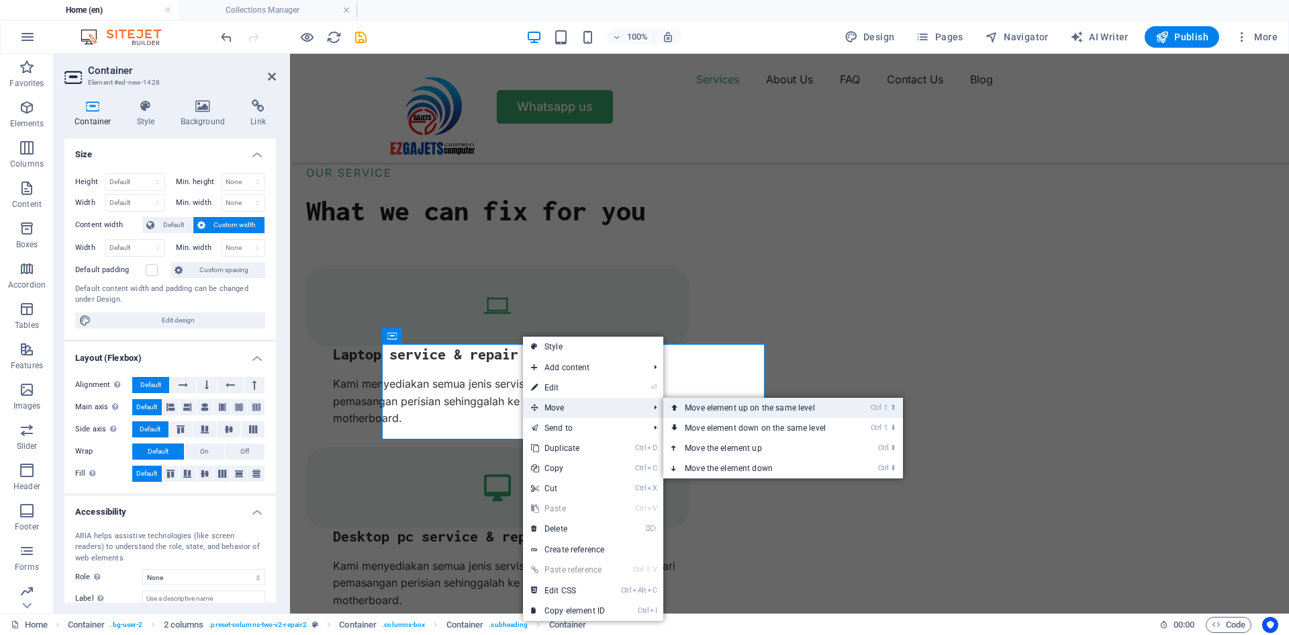
click at [733, 410] on link "Ctrl ⇧ ⬆ Move element up on the same level" at bounding box center [758, 408] width 189 height 20
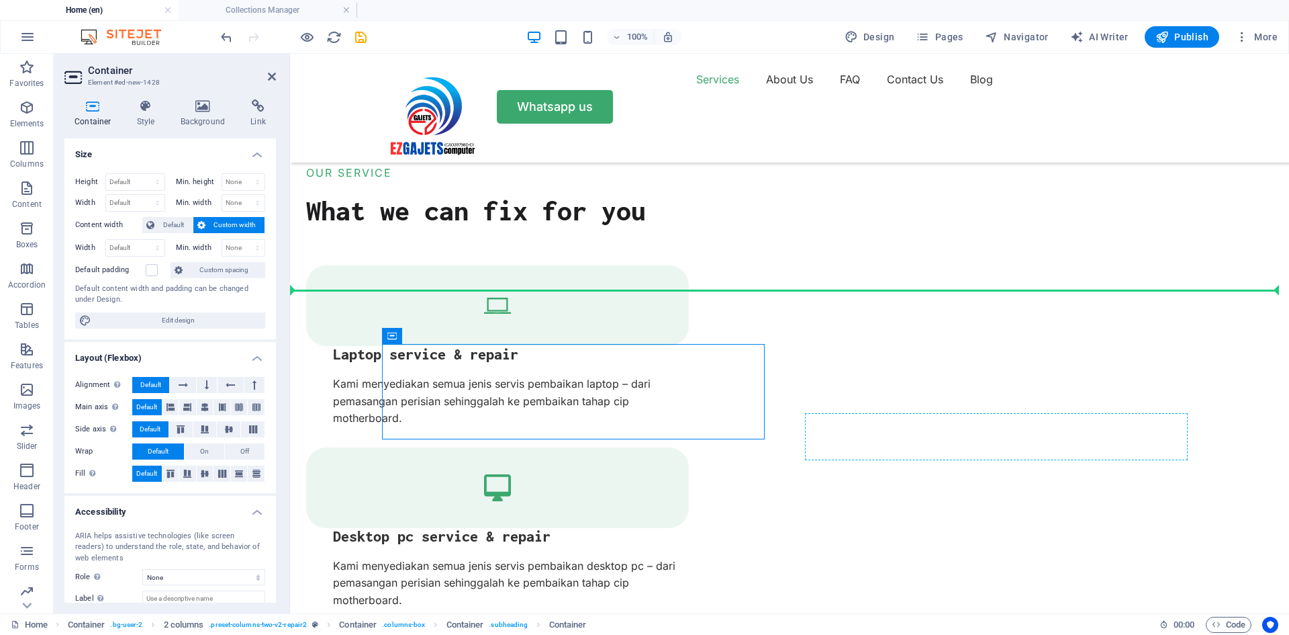
drag, startPoint x: 707, startPoint y: 374, endPoint x: 1132, endPoint y: 449, distance: 431.6
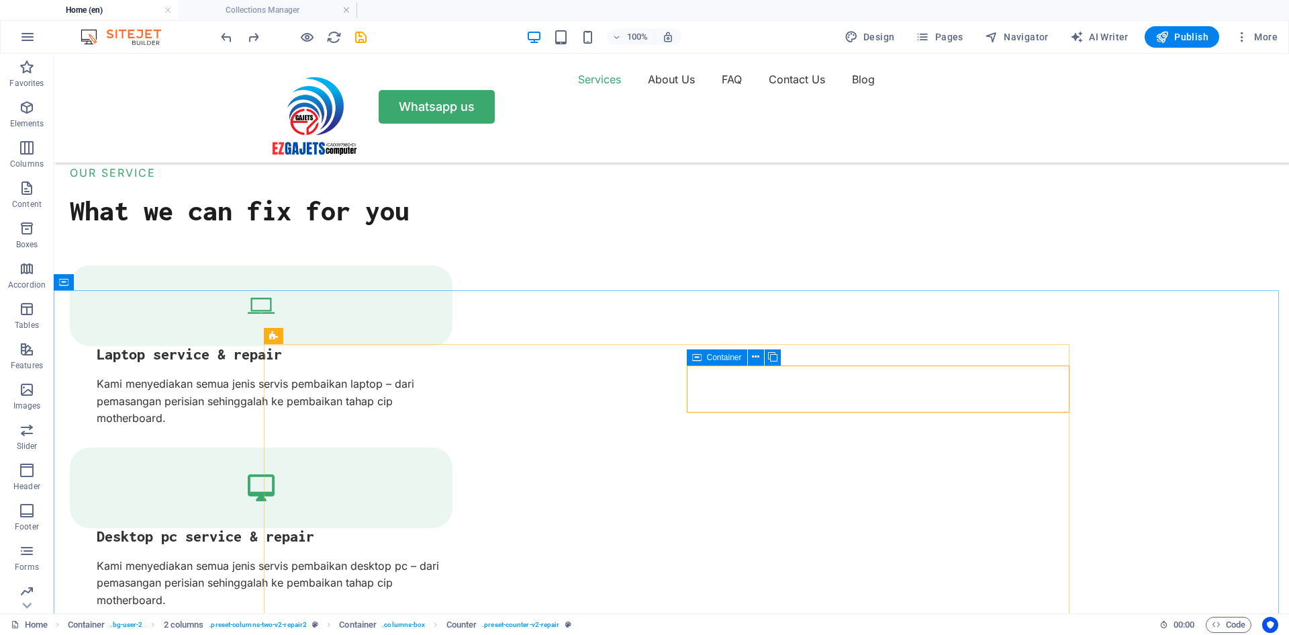
click at [702, 355] on div "Container" at bounding box center [717, 357] width 60 height 16
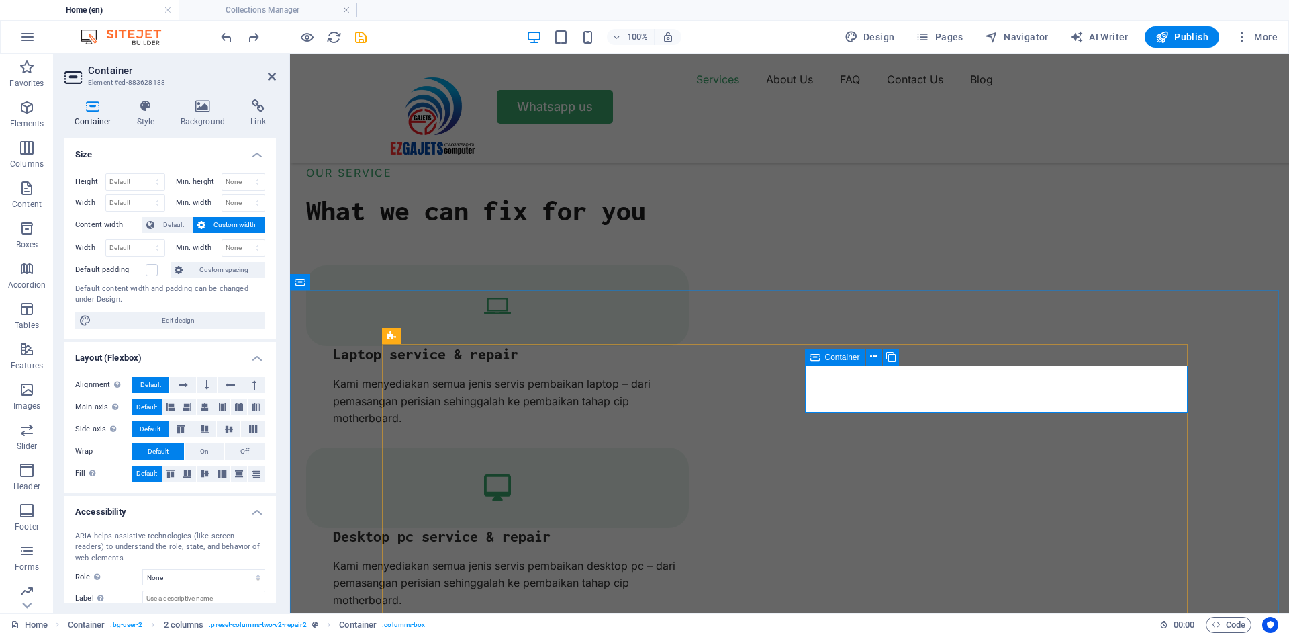
click at [822, 359] on div "Container" at bounding box center [835, 357] width 60 height 16
click at [862, 361] on icon at bounding box center [862, 357] width 9 height 16
click at [863, 357] on icon at bounding box center [862, 357] width 9 height 16
click at [869, 357] on div "Container" at bounding box center [883, 357] width 60 height 16
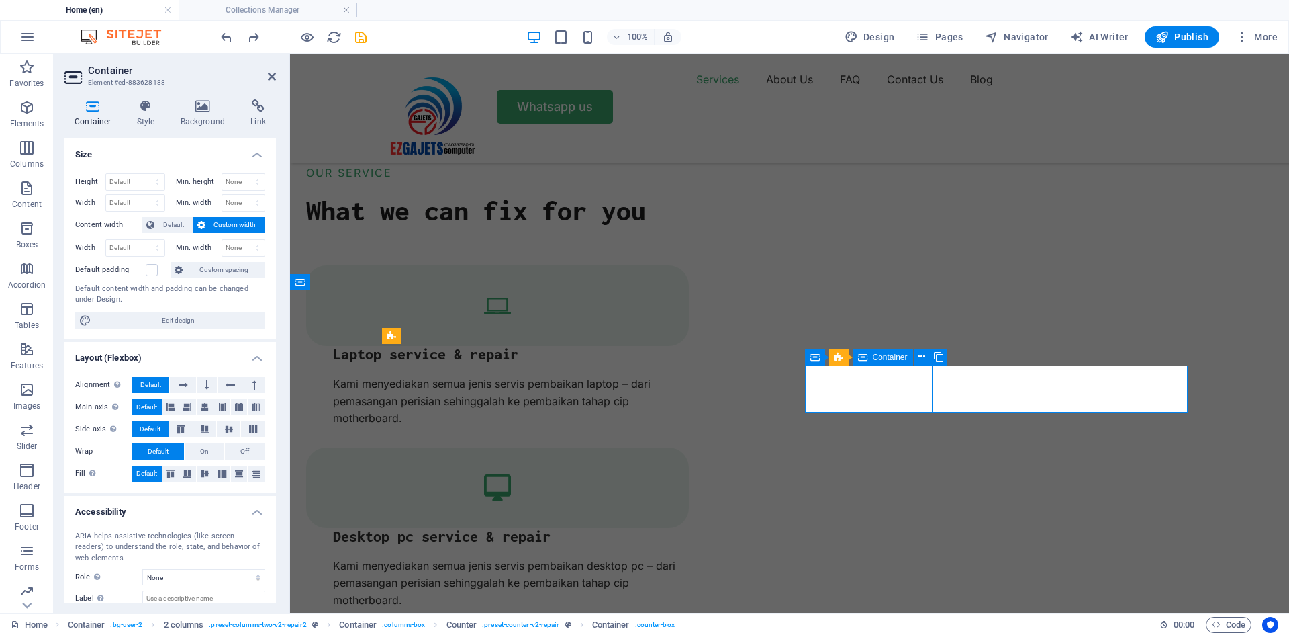
click at [869, 357] on div "Container" at bounding box center [883, 357] width 60 height 16
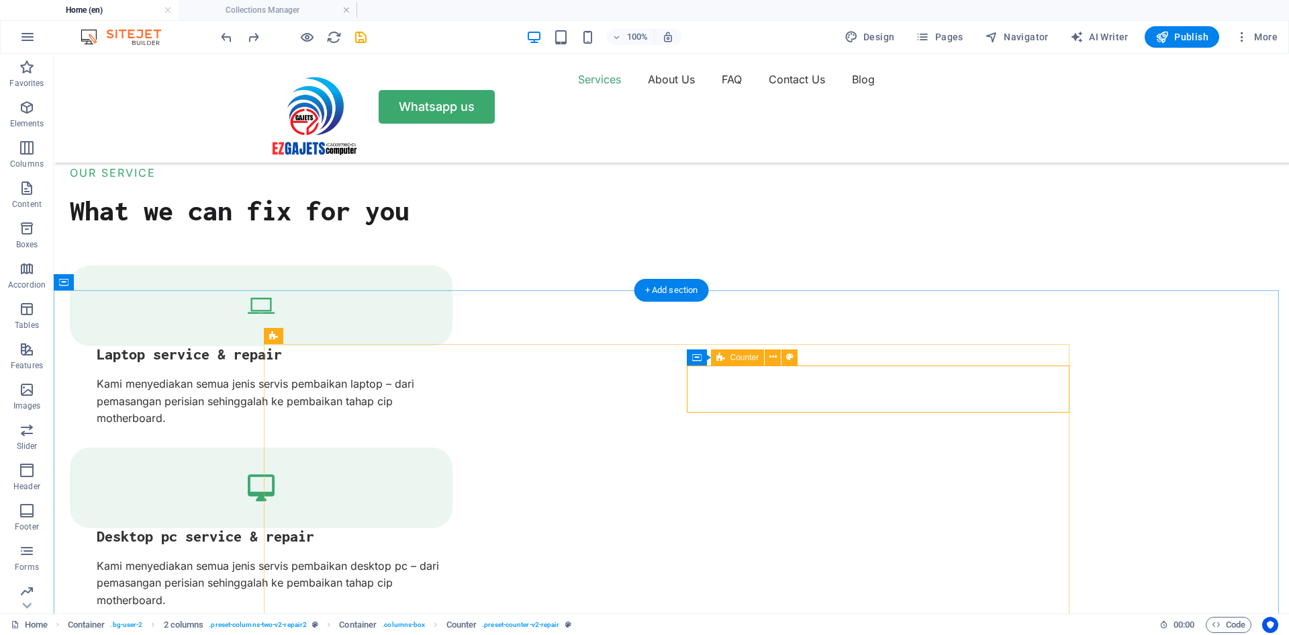
click at [764, 359] on span "Container" at bounding box center [772, 357] width 35 height 8
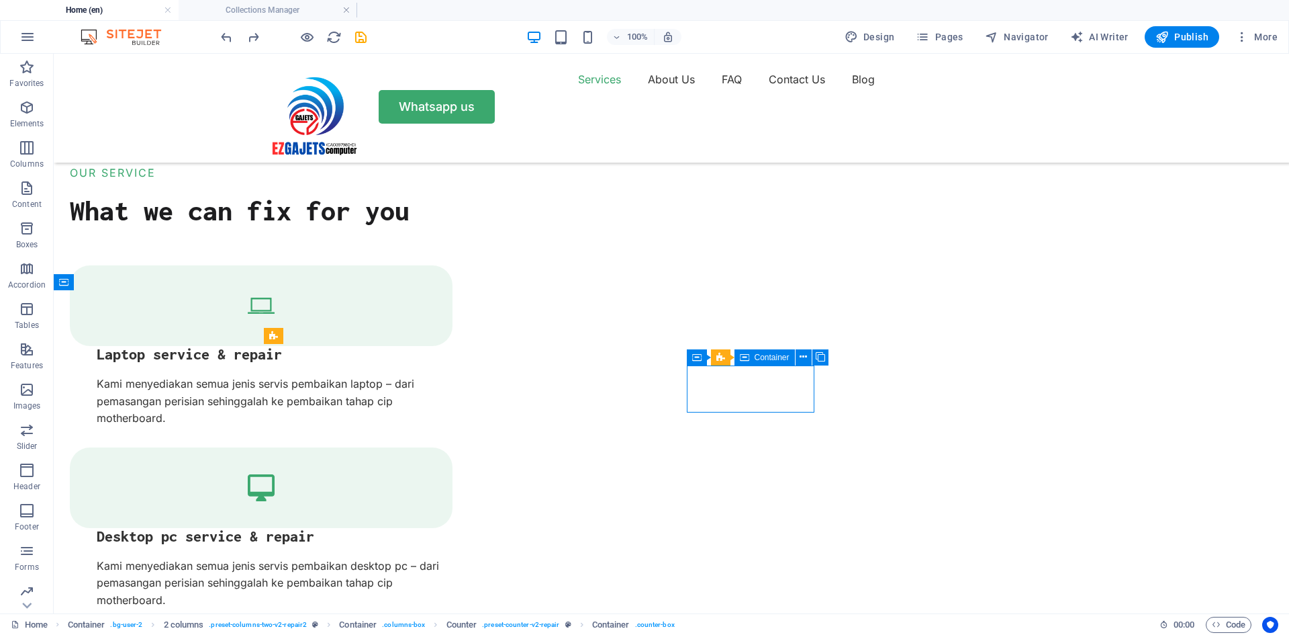
click at [774, 355] on span "Container" at bounding box center [772, 357] width 35 height 8
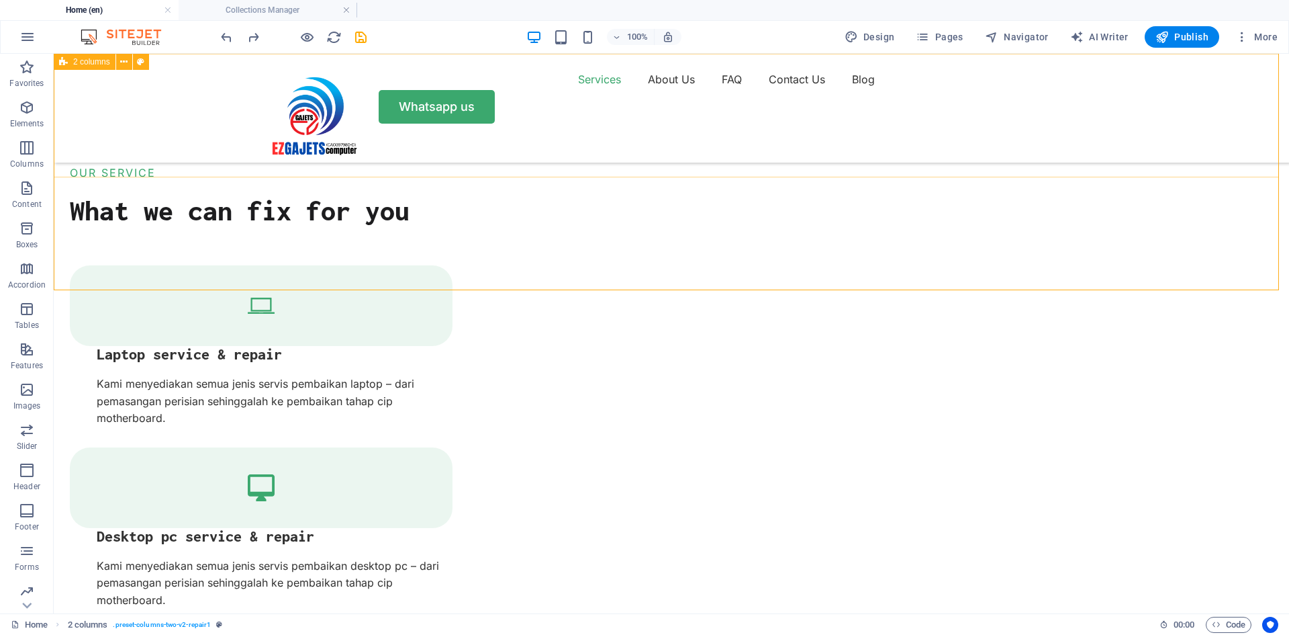
click at [963, 159] on div "Services About Us FAQ Contact Us Blog Whatsapp us" at bounding box center [672, 108] width 1236 height 109
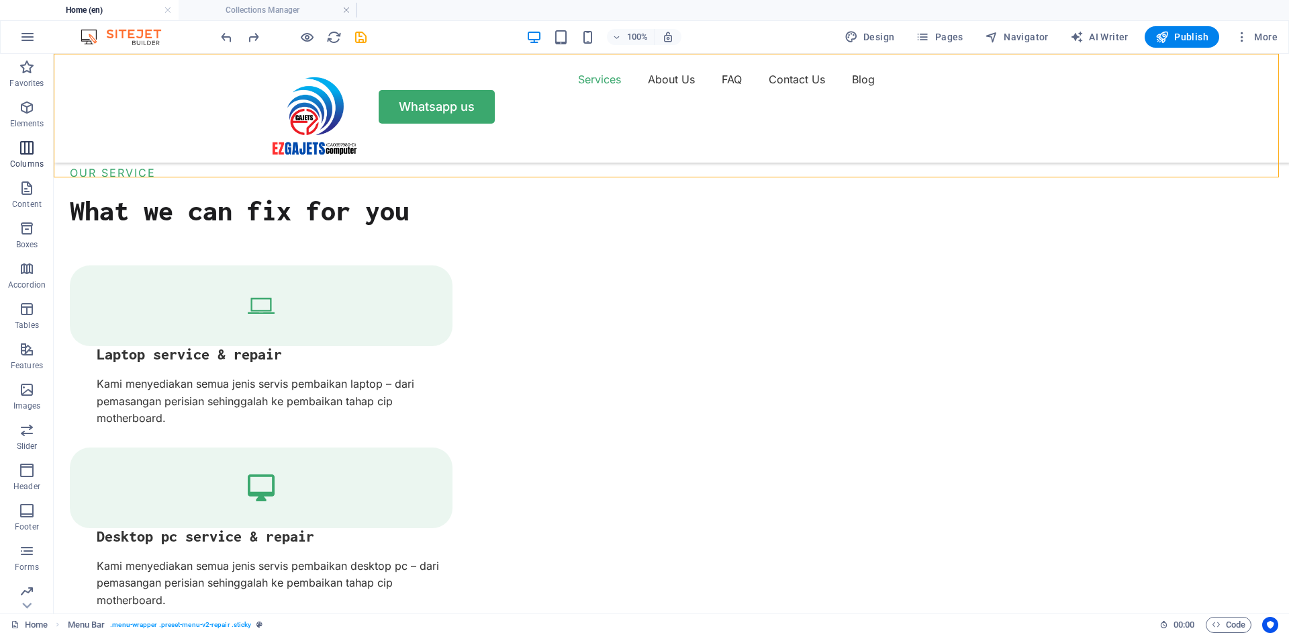
click at [36, 146] on span "Columns" at bounding box center [27, 156] width 54 height 32
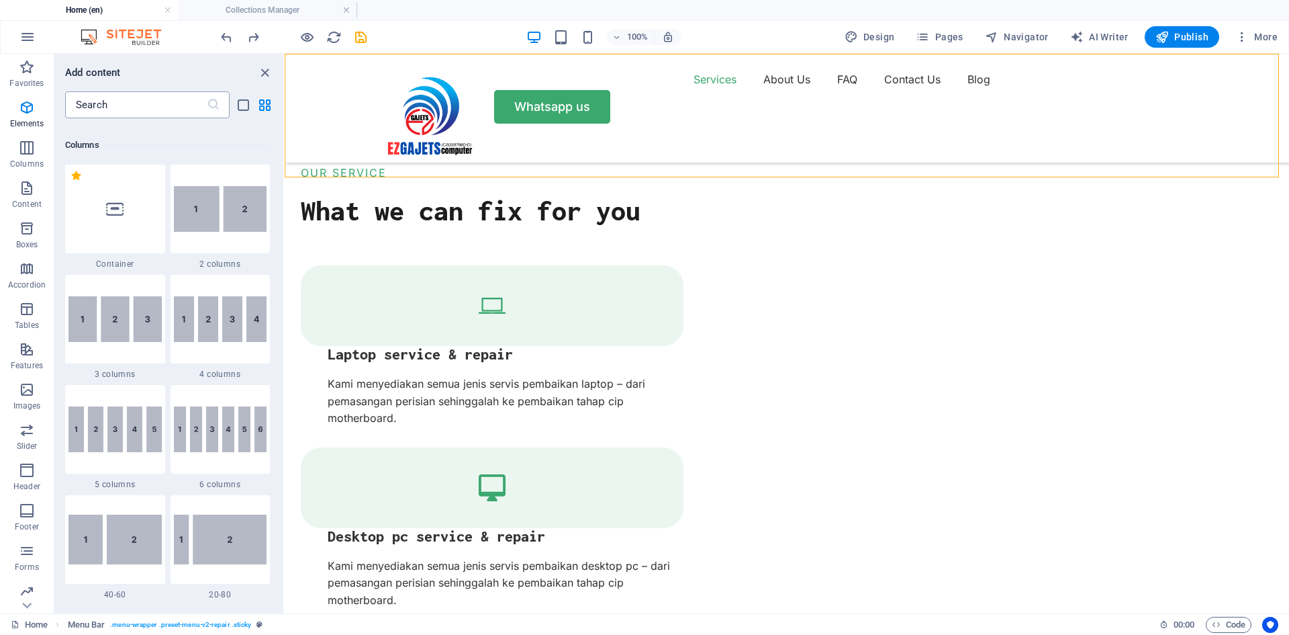
scroll to position [665, 0]
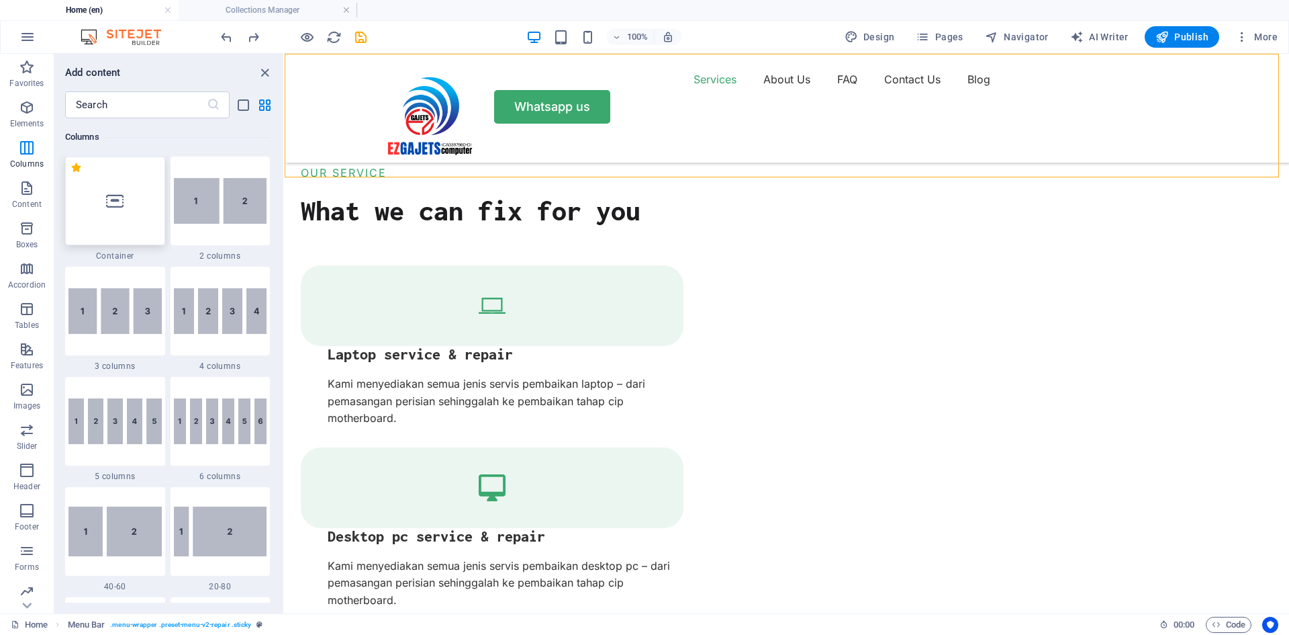
click at [104, 207] on div at bounding box center [115, 200] width 100 height 89
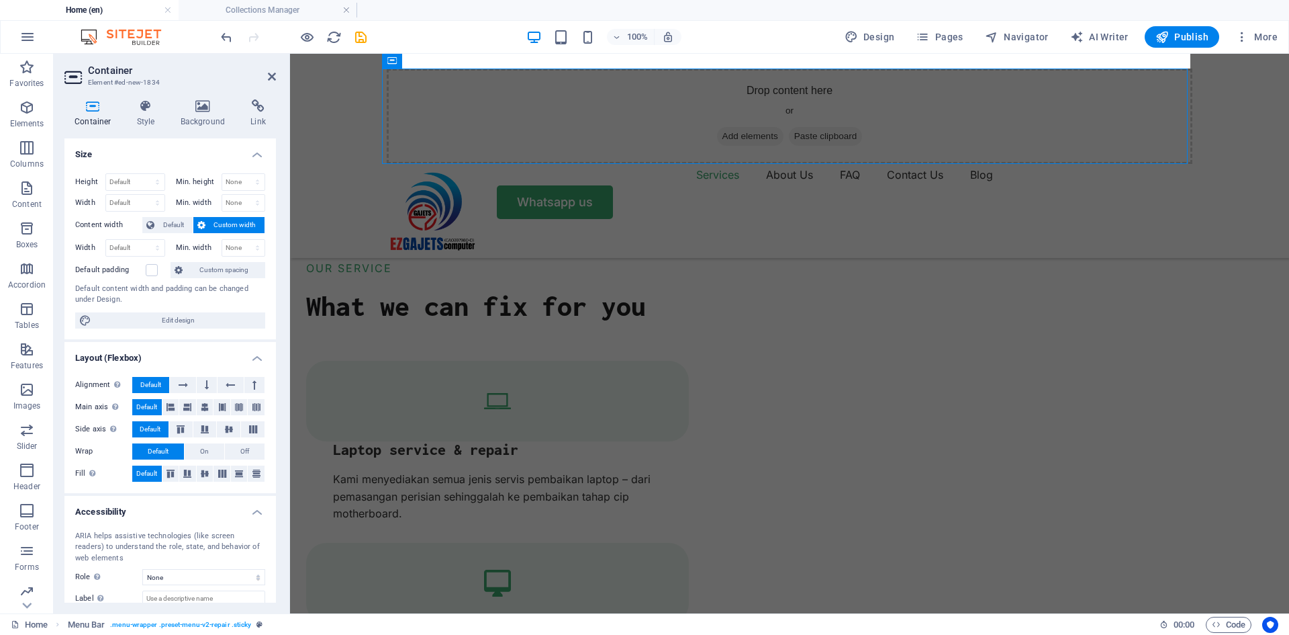
scroll to position [1772, 0]
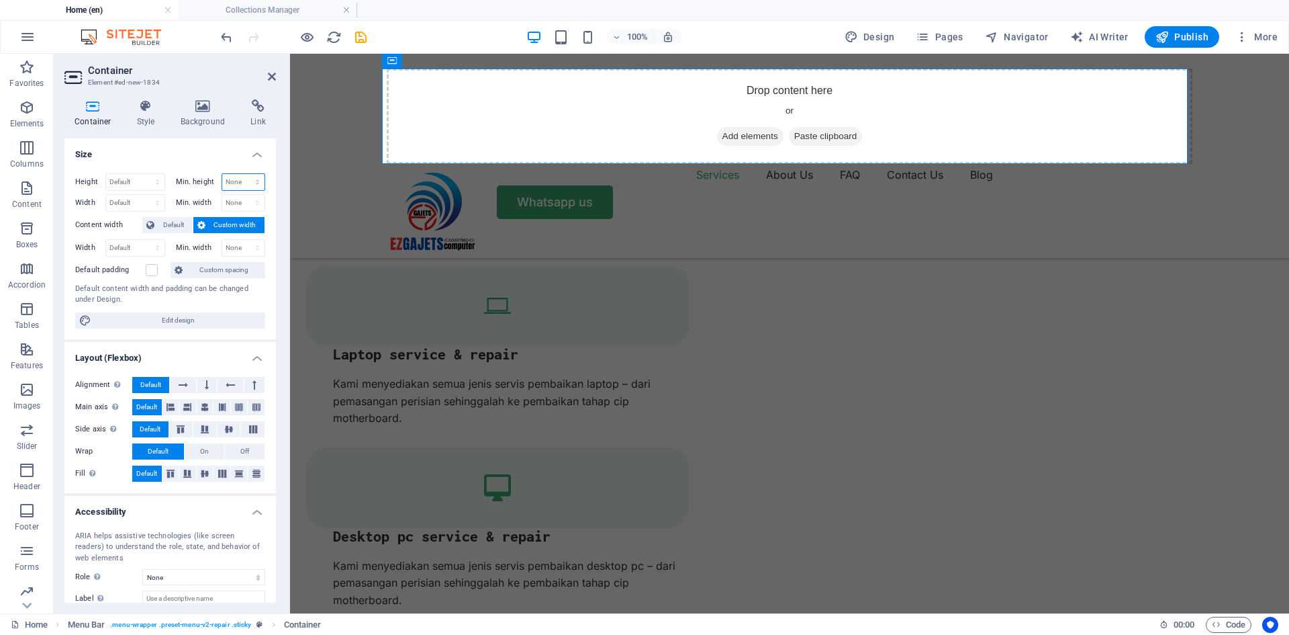
click at [253, 185] on select "None px rem % vh vw" at bounding box center [243, 182] width 43 height 16
select select "px"
click at [243, 174] on select "None px rem % vh vw" at bounding box center [243, 182] width 43 height 16
type input "0"
click at [272, 79] on icon at bounding box center [272, 76] width 8 height 11
